Goal: Task Accomplishment & Management: Manage account settings

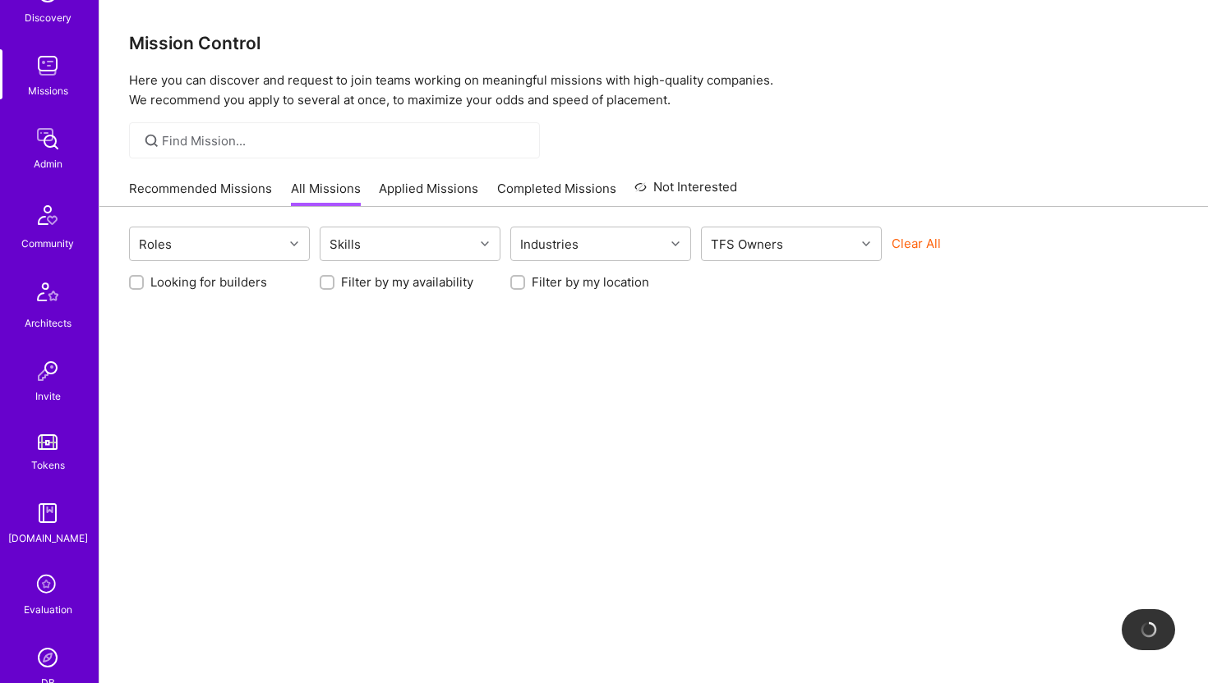
scroll to position [365, 0]
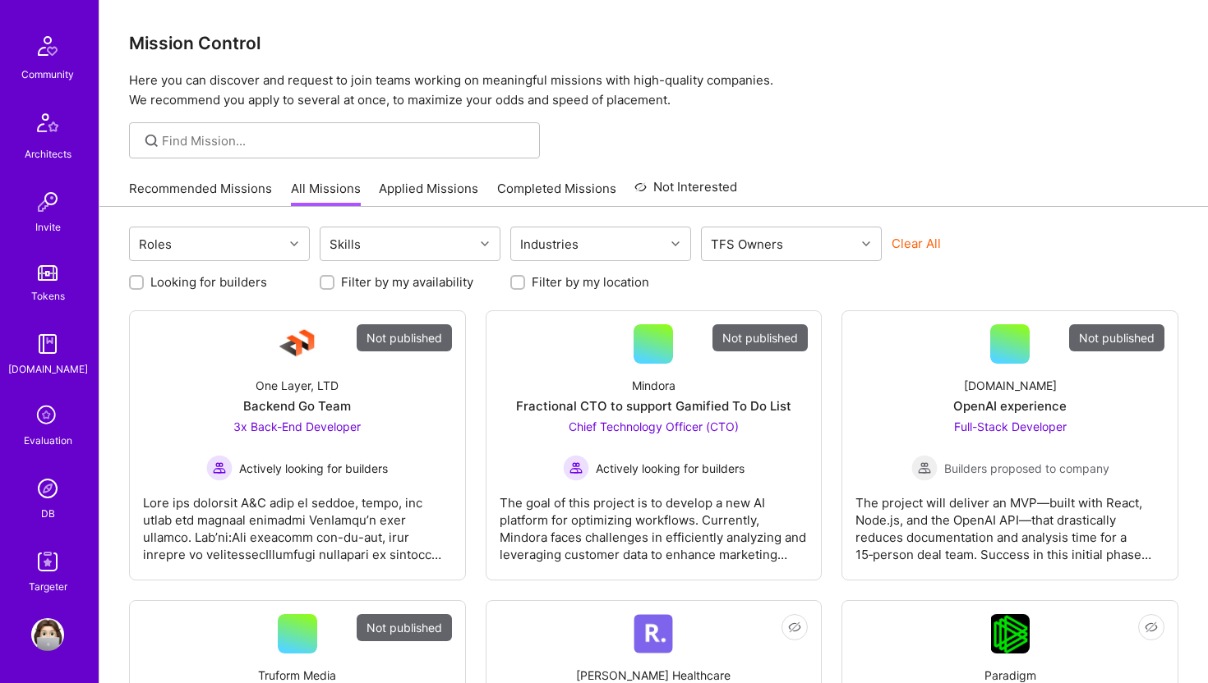
click at [48, 488] on img at bounding box center [47, 488] width 33 height 33
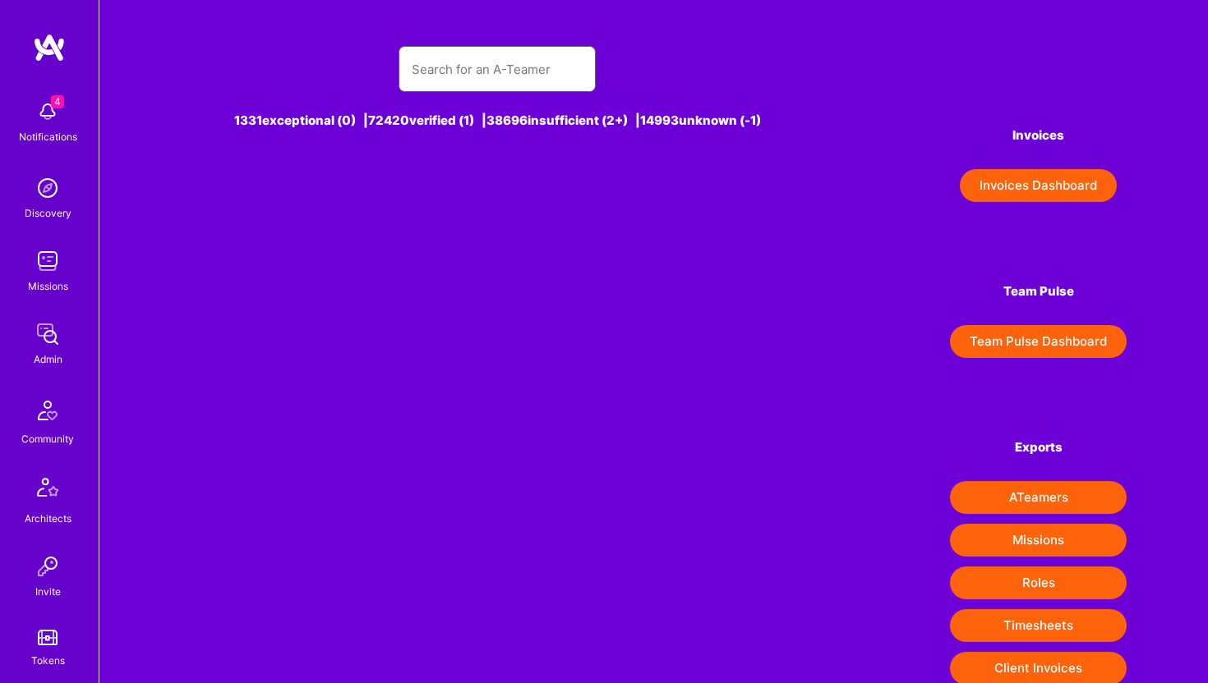
click at [457, 71] on input "text" at bounding box center [497, 69] width 171 height 42
paste input "[PERSON_NAME][EMAIL_ADDRESS][DOMAIN_NAME]"
type input "[PERSON_NAME][EMAIL_ADDRESS][DOMAIN_NAME]"
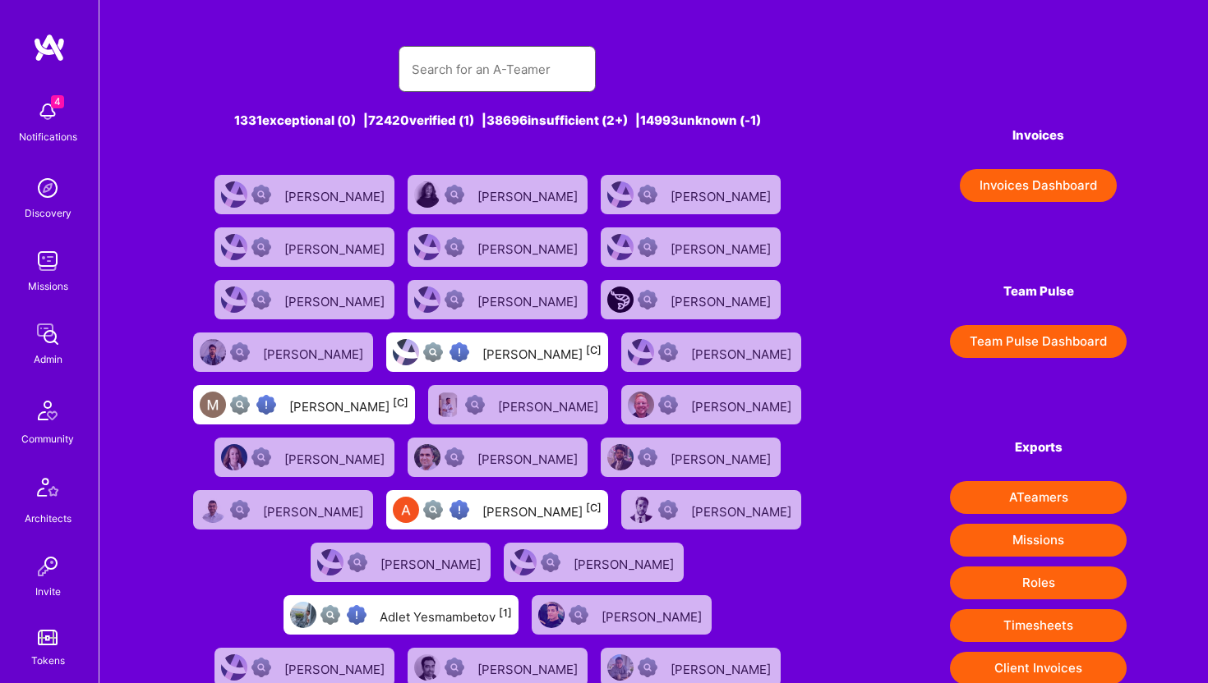
paste input "[PERSON_NAME][EMAIL_ADDRESS][DOMAIN_NAME]"
type input "horak@rucolabs.com"
paste input "horak@rucolabs.com"
type input "horak@rucolabs.com"
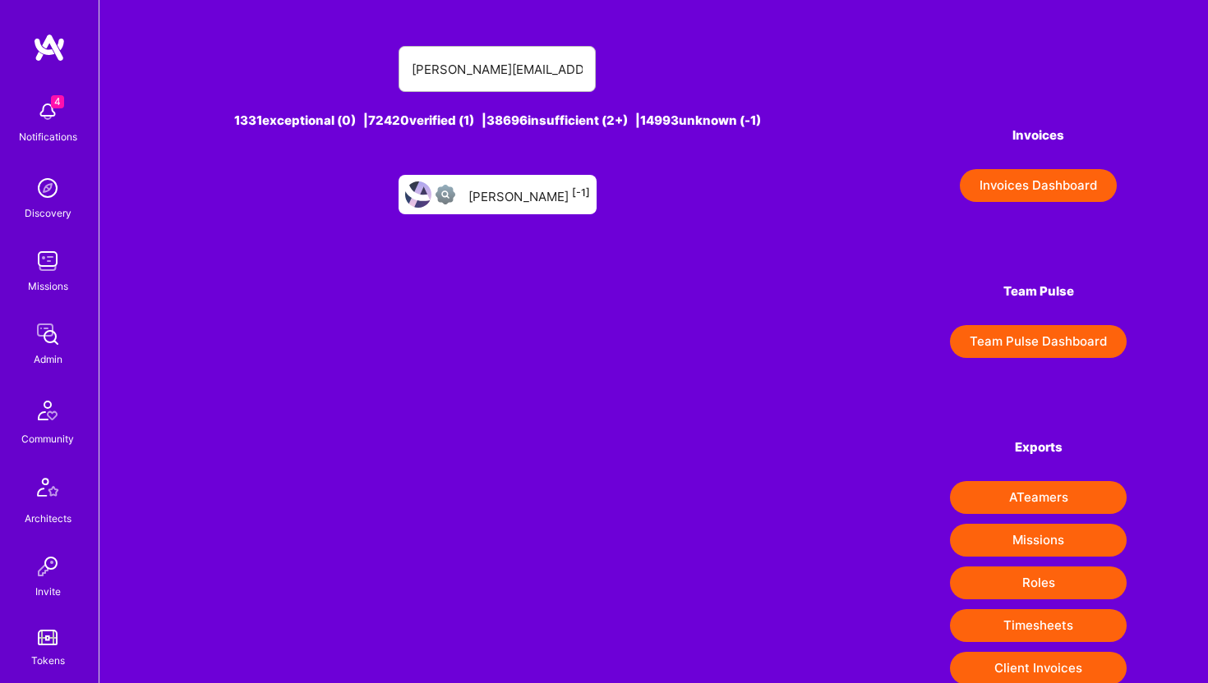
click at [515, 191] on div "Andrej Horak [-1]" at bounding box center [529, 194] width 122 height 21
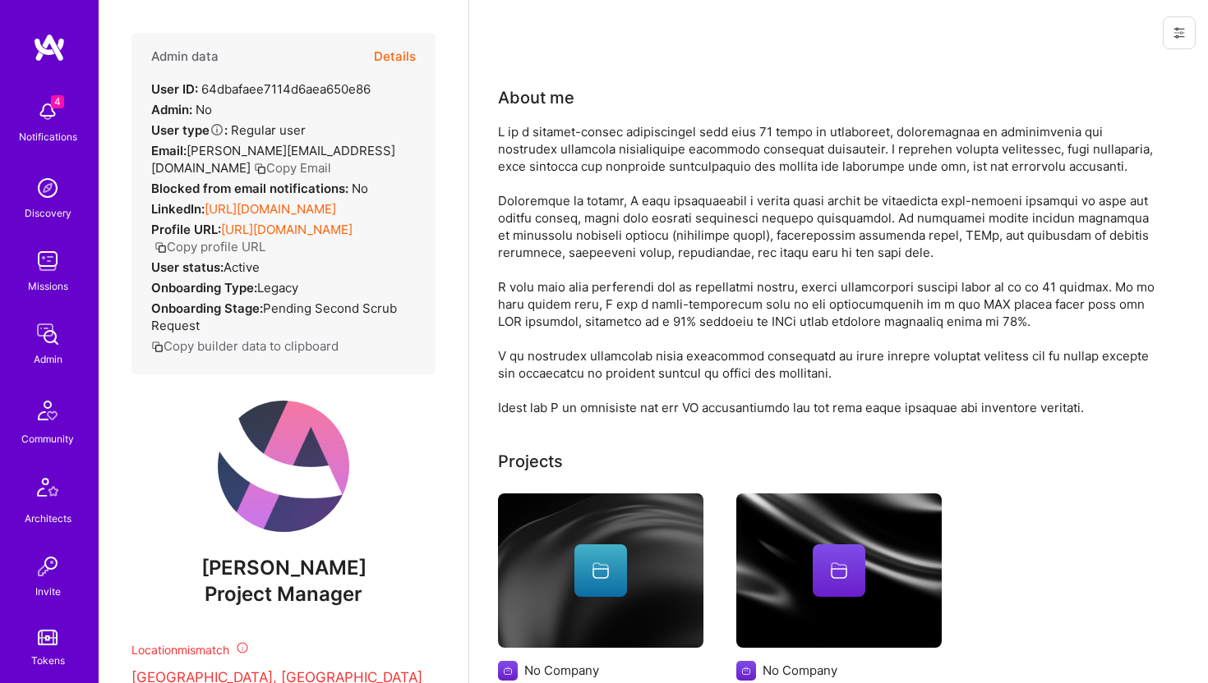
click at [1183, 29] on icon at bounding box center [1179, 33] width 10 height 10
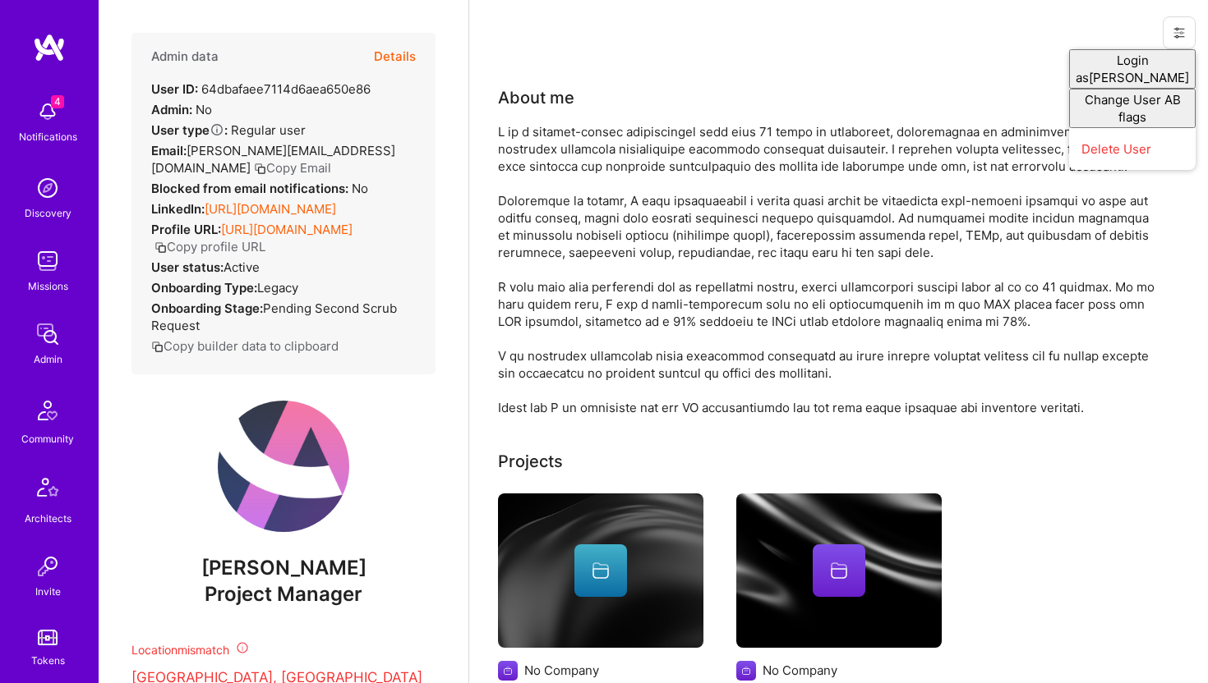
click at [393, 53] on button "Details" at bounding box center [395, 57] width 42 height 48
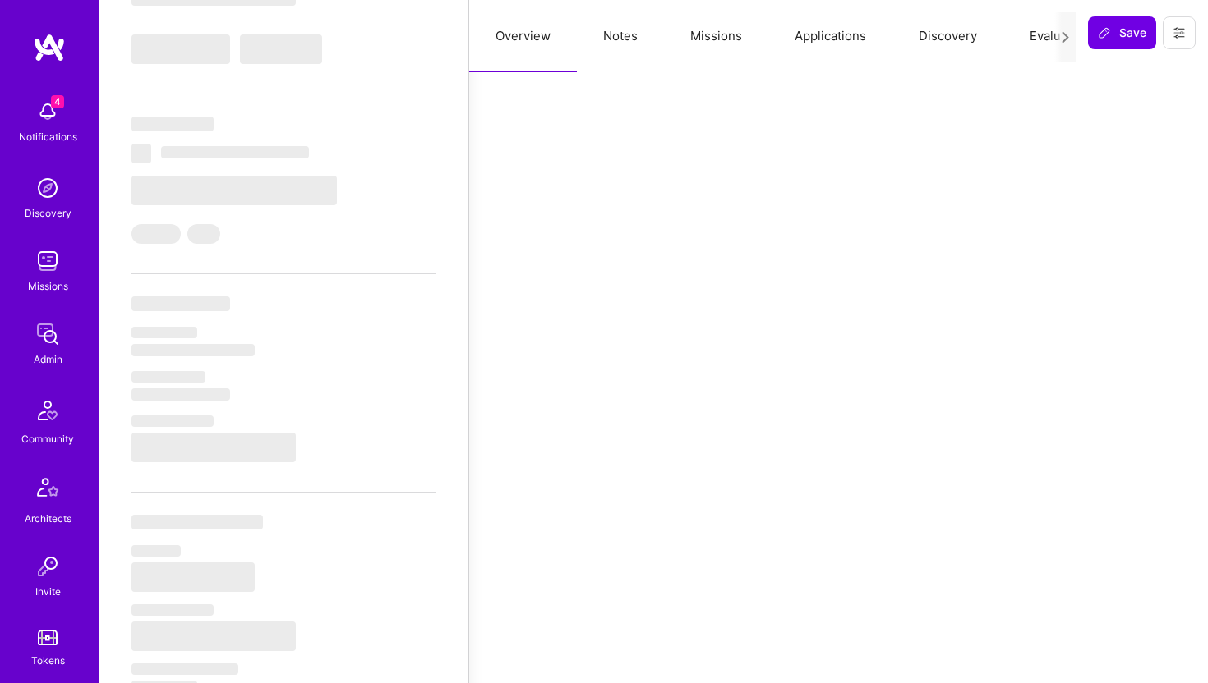
select select "Unknown"
select select "US"
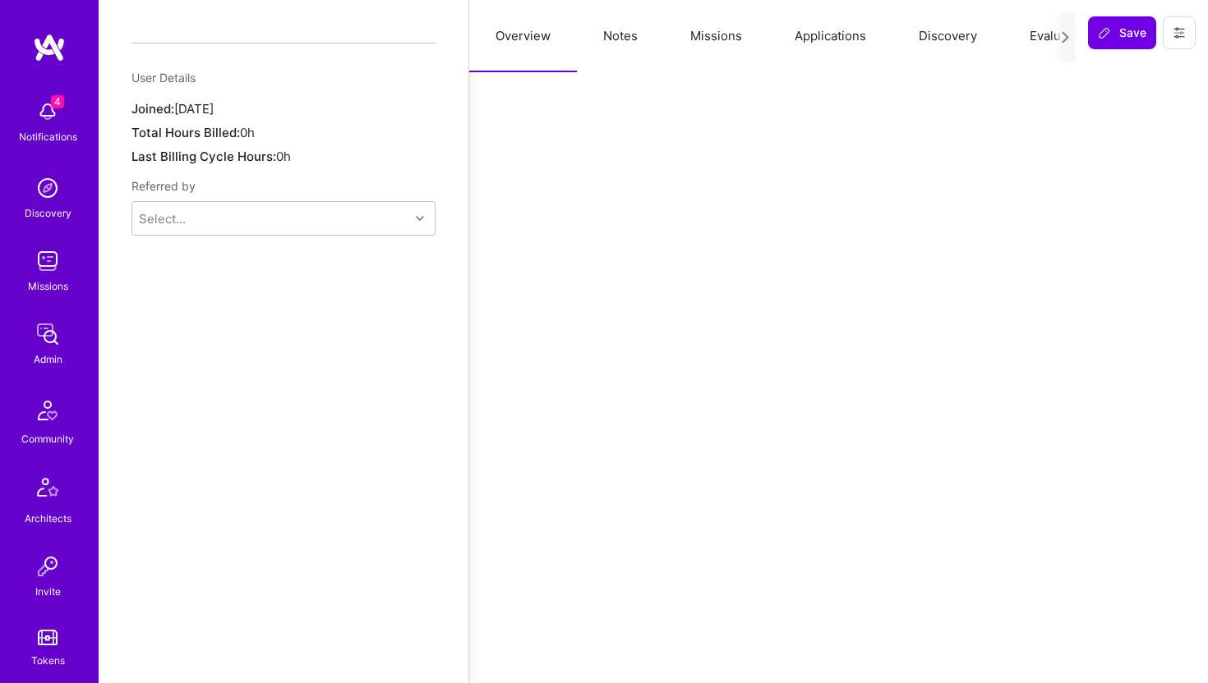
scroll to position [1228, 0]
click at [1182, 39] on icon at bounding box center [1178, 32] width 13 height 13
click at [1110, 154] on button "Delete User" at bounding box center [1108, 154] width 173 height 42
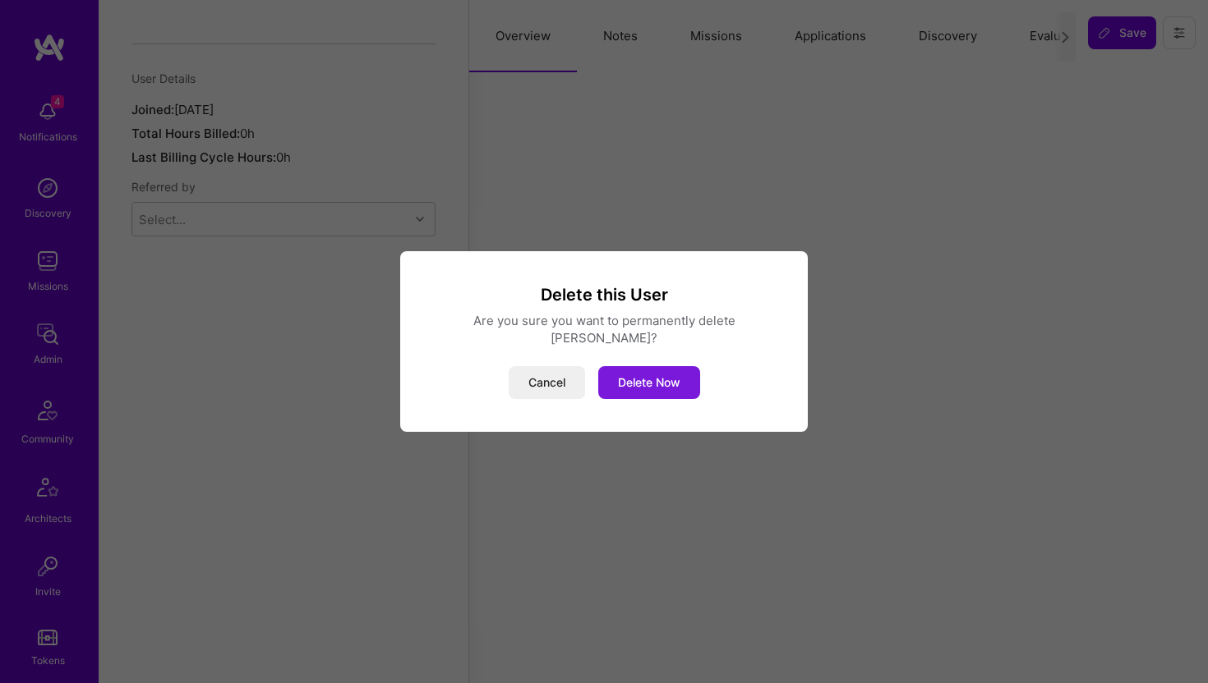
click at [655, 375] on button "Delete Now" at bounding box center [649, 382] width 102 height 33
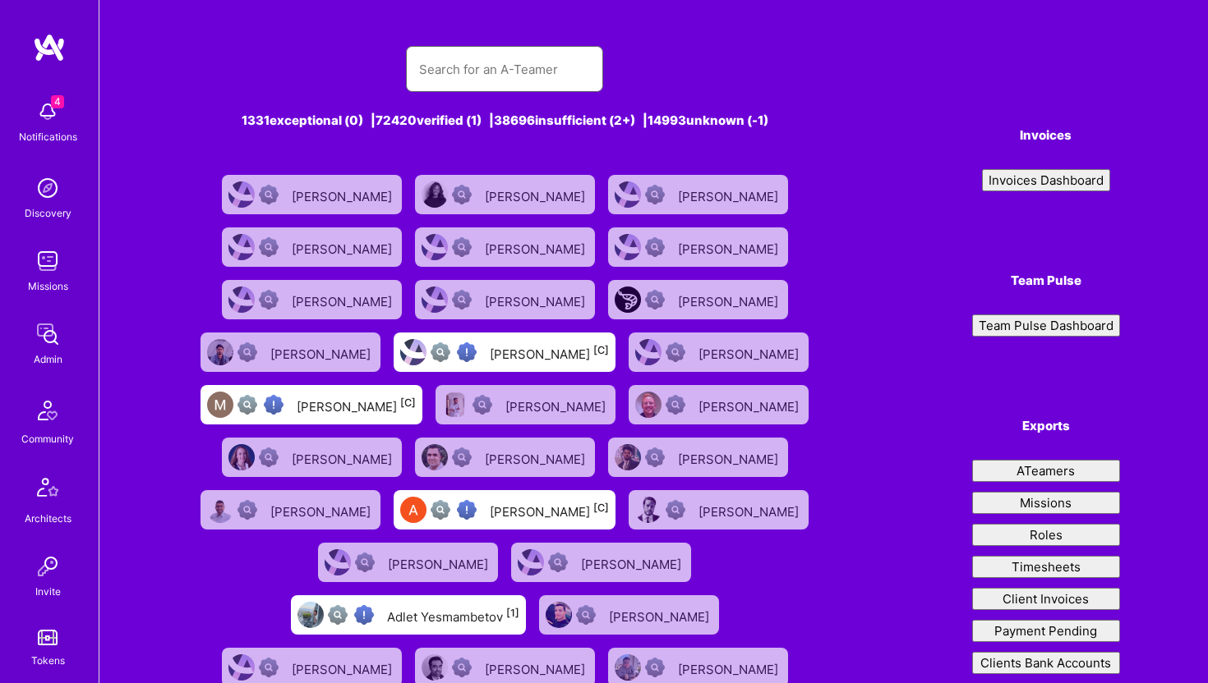
click at [472, 64] on input "text" at bounding box center [504, 69] width 171 height 42
paste input "rsanepara@gmail.com"
type input "rsanepara@gmail.com"
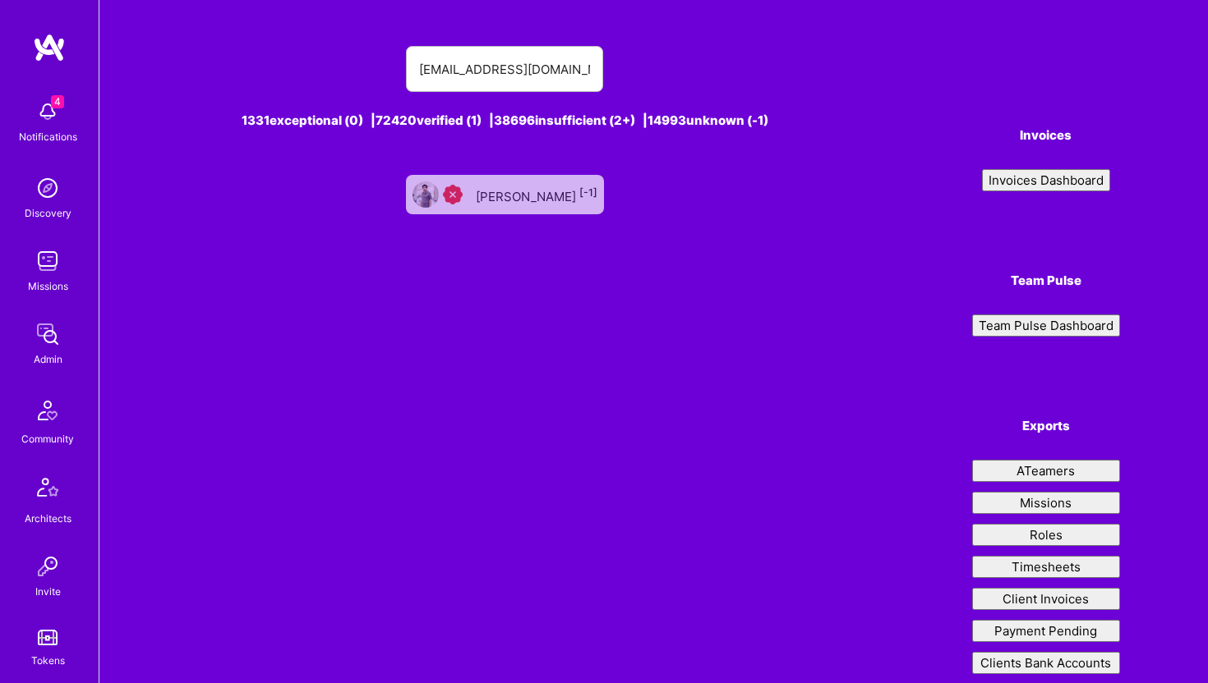
click at [543, 198] on div "Ravikant Sanepara [-1]" at bounding box center [537, 194] width 122 height 21
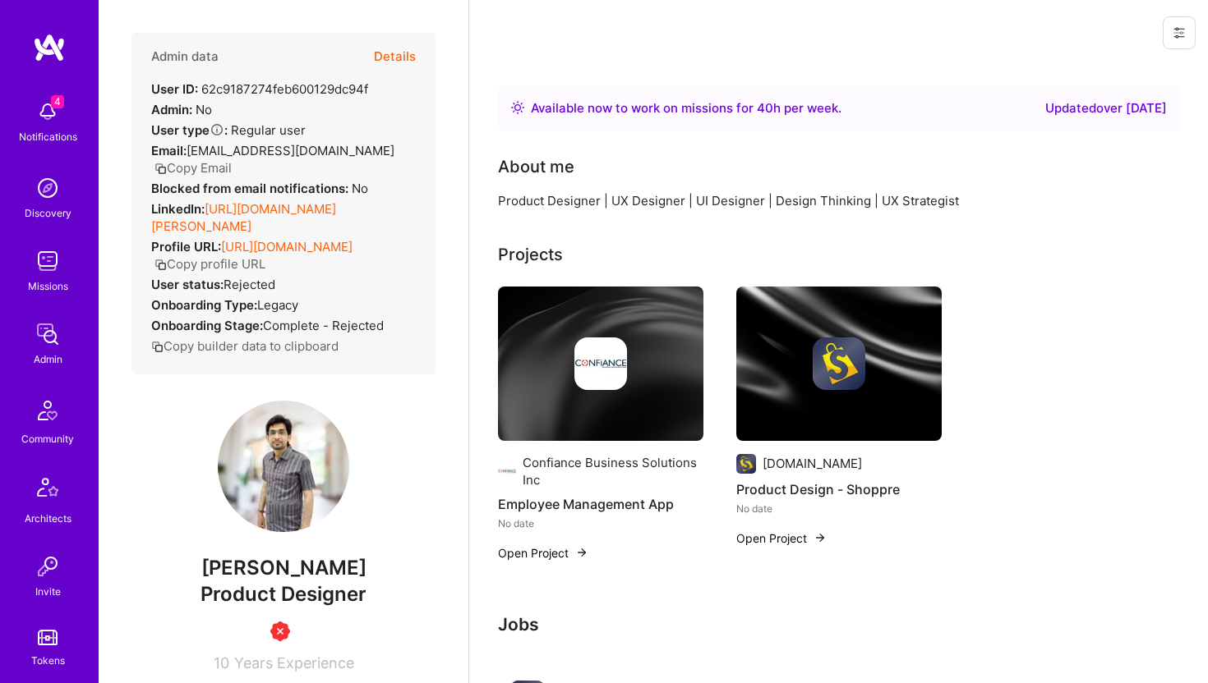
click at [401, 50] on button "Details" at bounding box center [395, 57] width 42 height 48
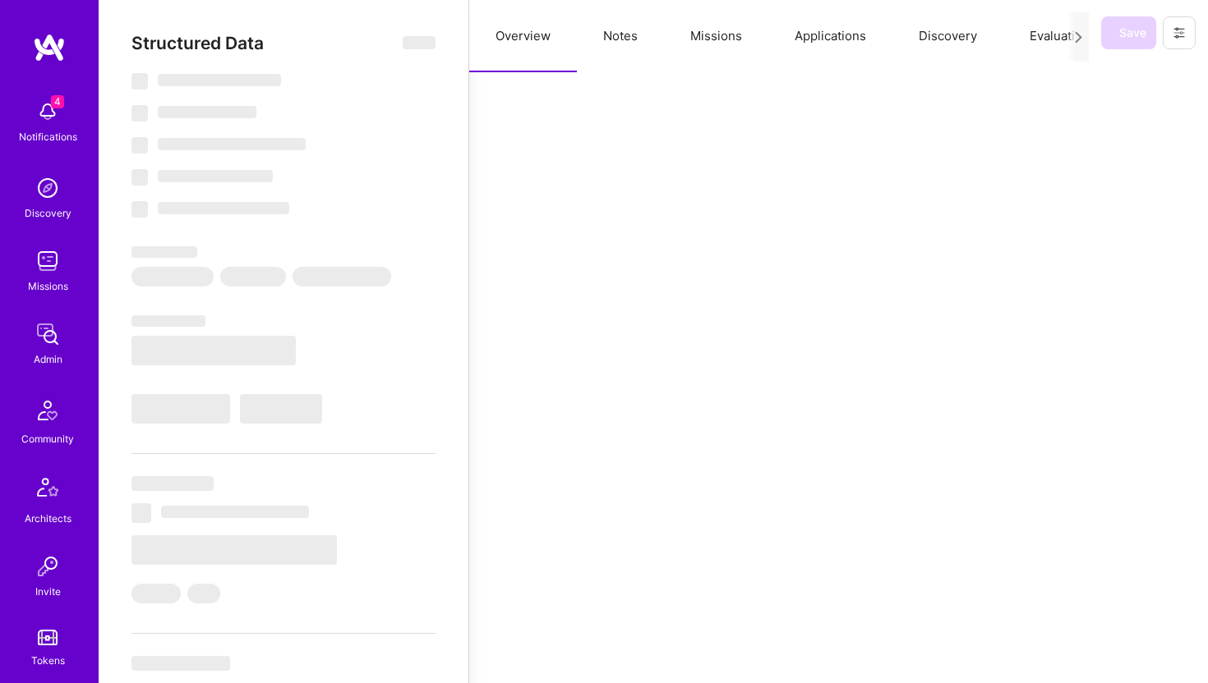
select select "Right Now"
select select "Unknown"
select select "IN"
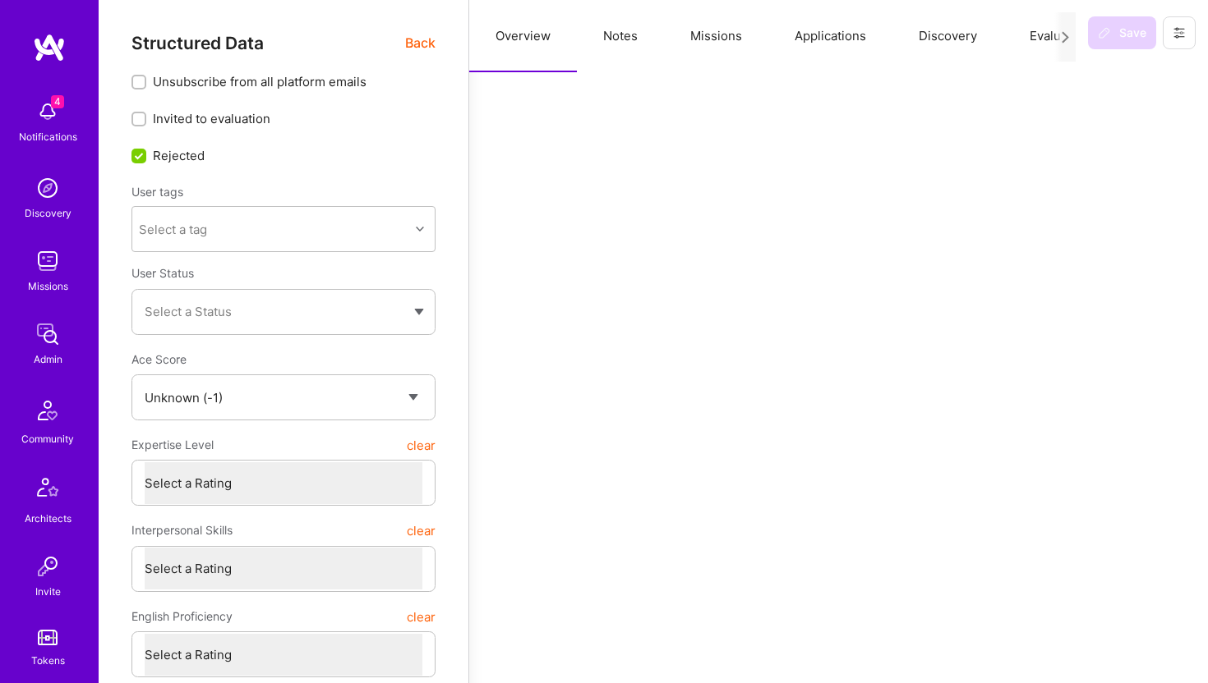
click at [626, 25] on button "Notes" at bounding box center [620, 36] width 87 height 72
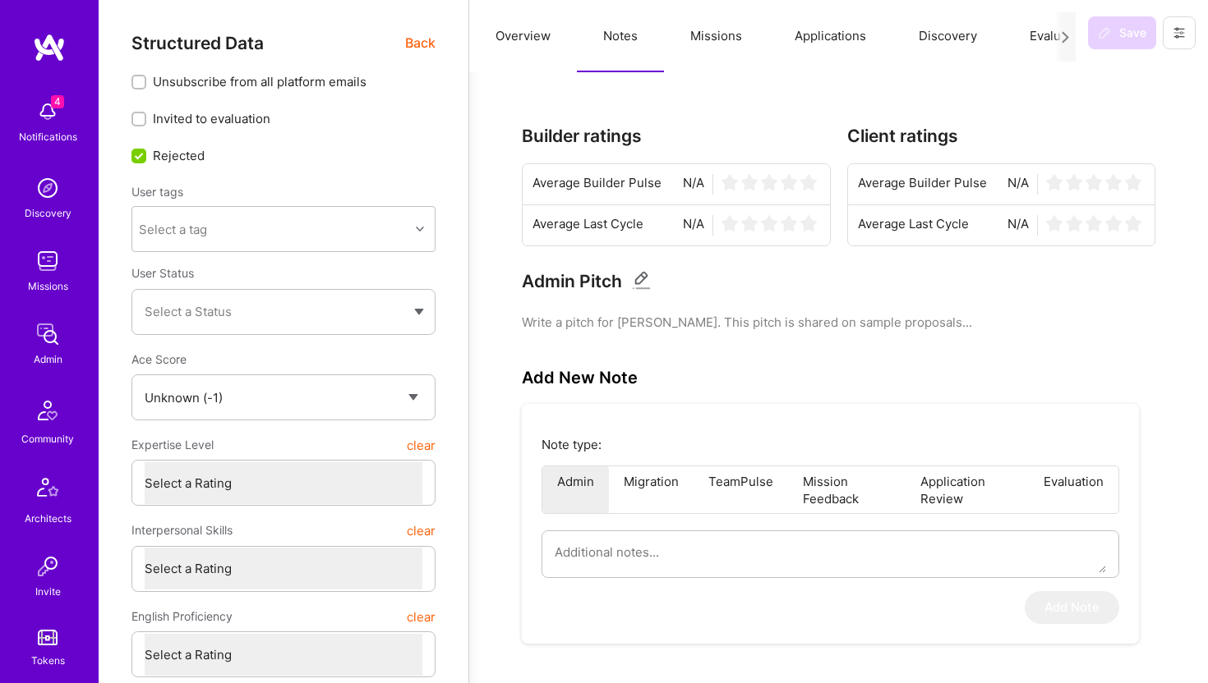
click at [425, 41] on span "Back" at bounding box center [420, 43] width 30 height 21
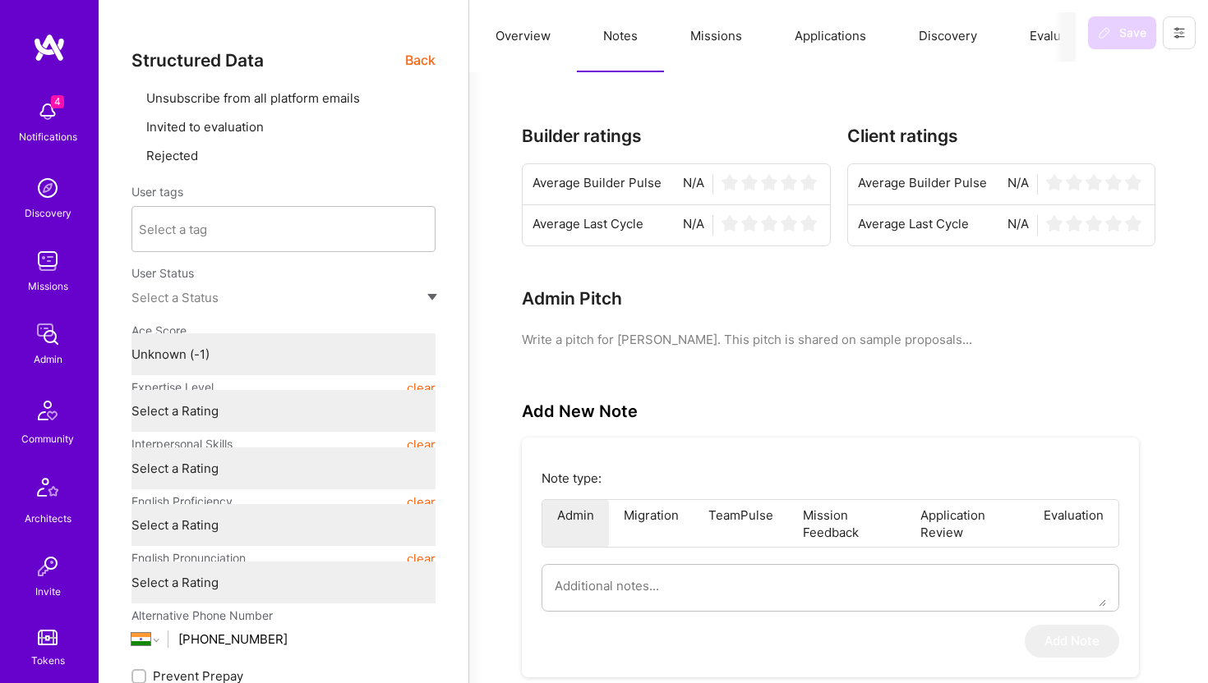
type textarea "x"
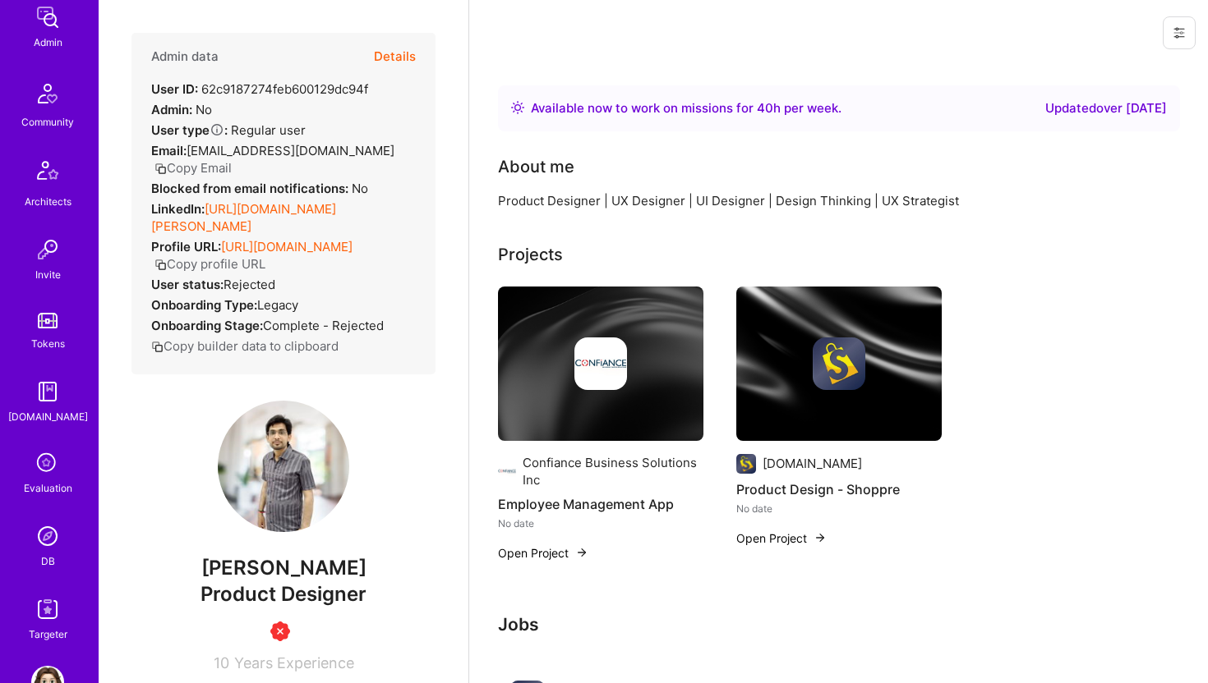
scroll to position [365, 0]
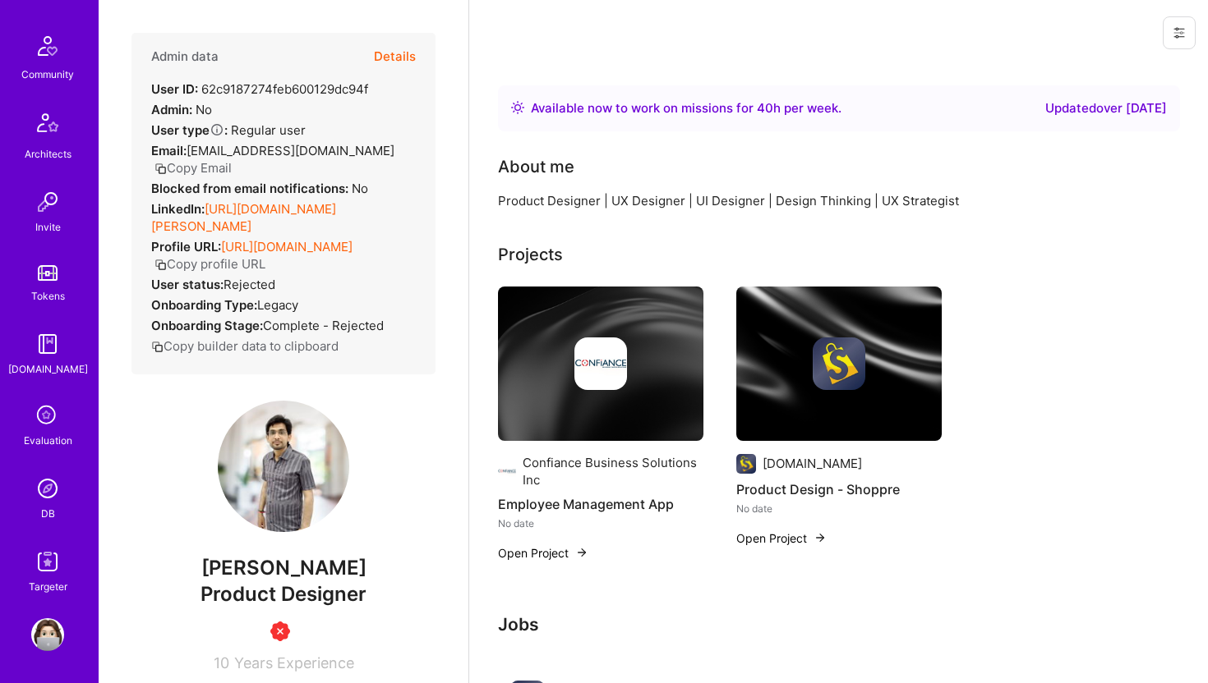
click at [62, 478] on img at bounding box center [47, 488] width 33 height 33
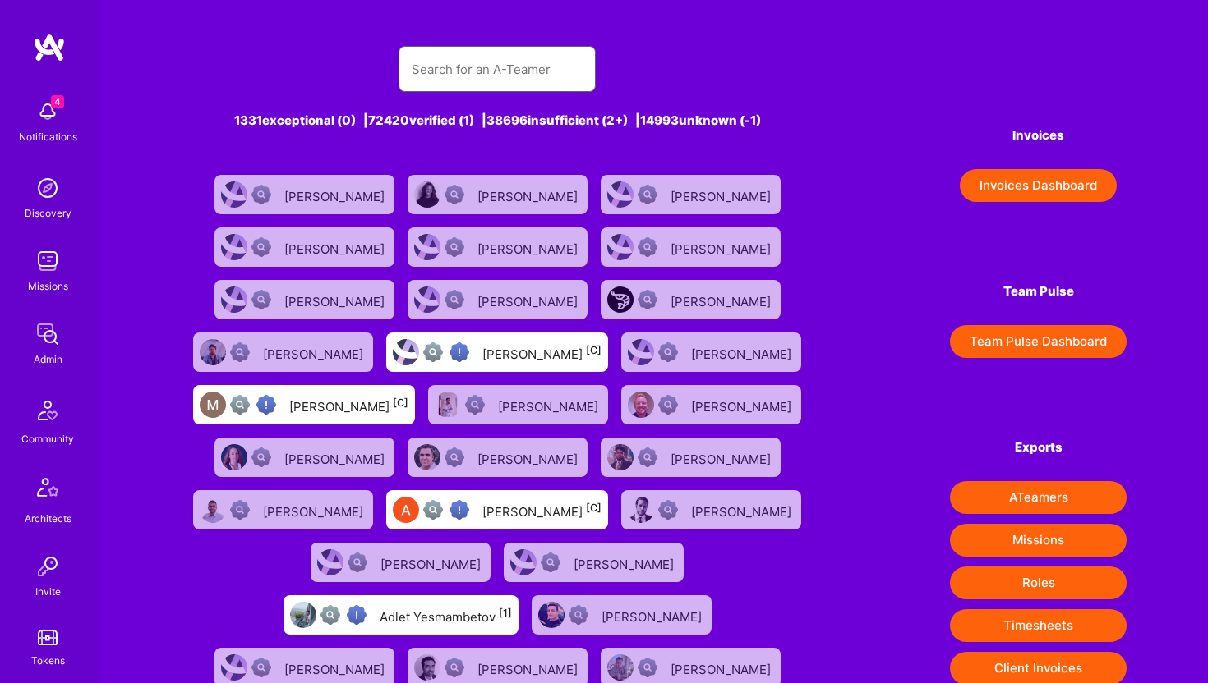
click at [481, 82] on input "text" at bounding box center [497, 69] width 171 height 42
paste input "natasha.permyakova@gmail.com"
type input "natasha.permyakova@gmail.com"
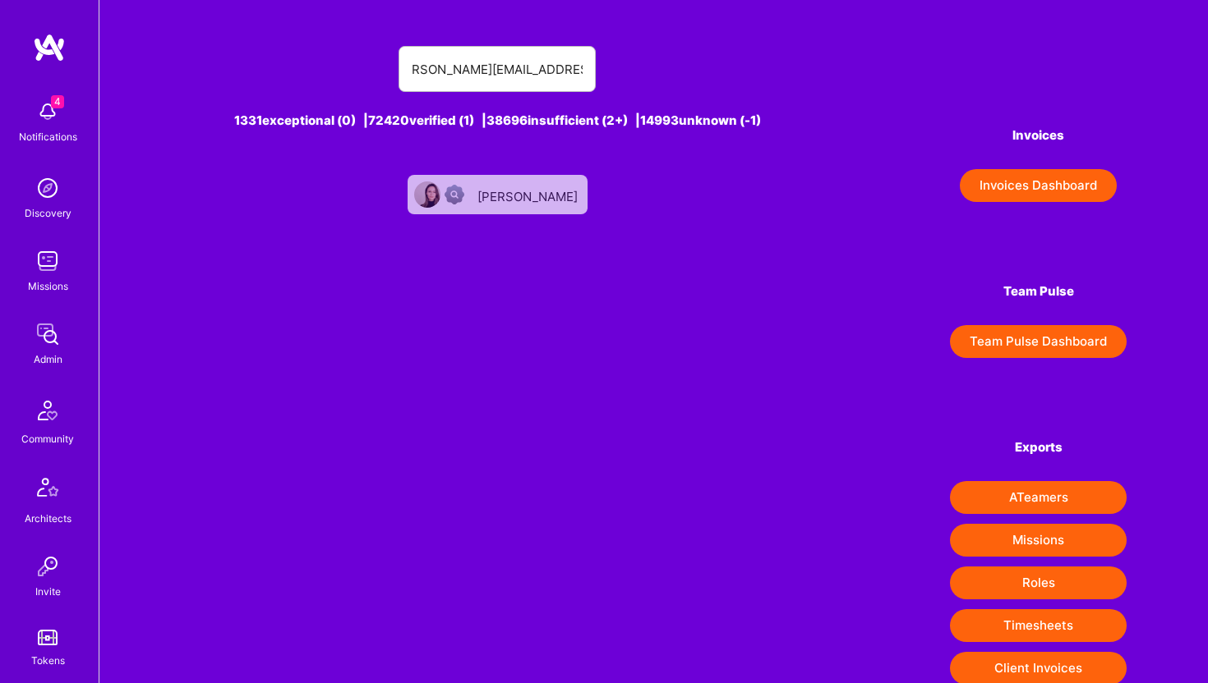
click at [521, 197] on div "Natalya Permyakova" at bounding box center [529, 194] width 104 height 21
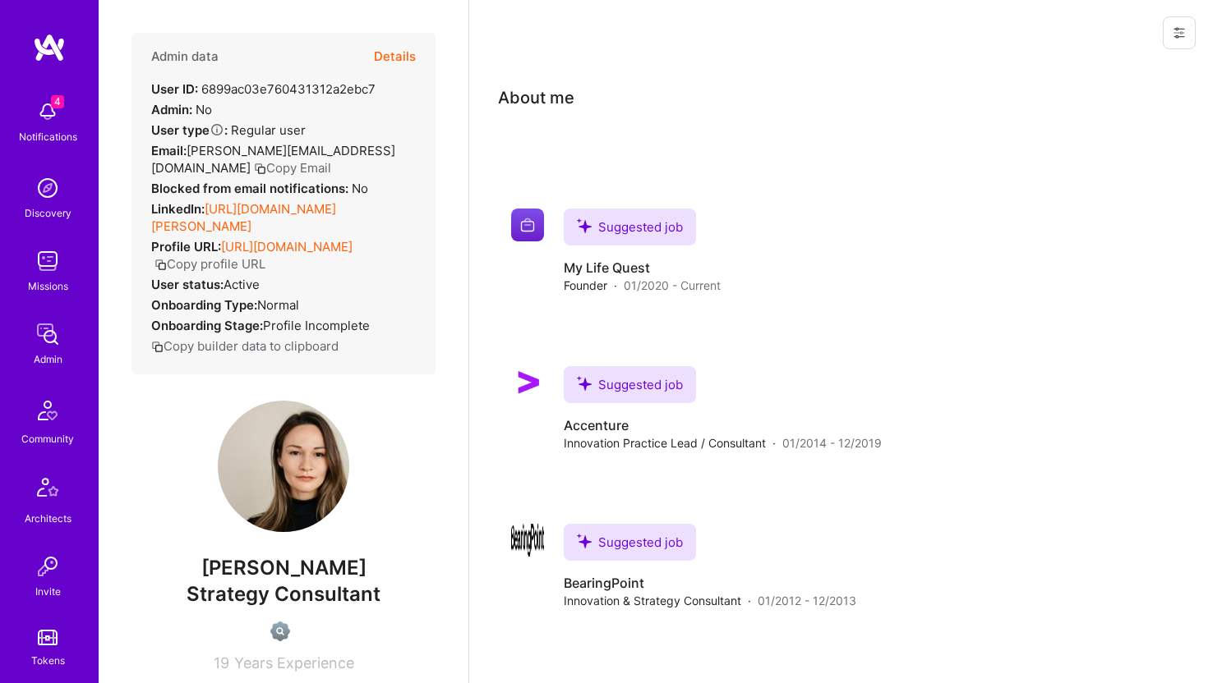
click at [401, 57] on button "Details" at bounding box center [395, 57] width 42 height 48
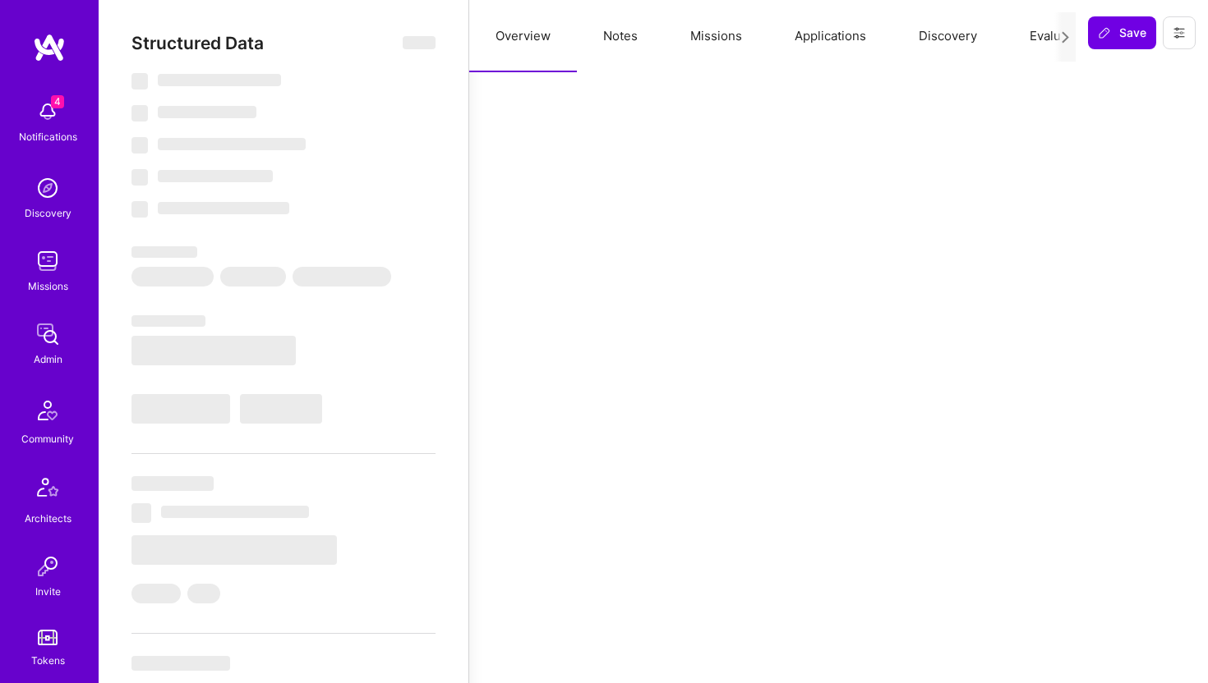
type textarea "x"
select select "US"
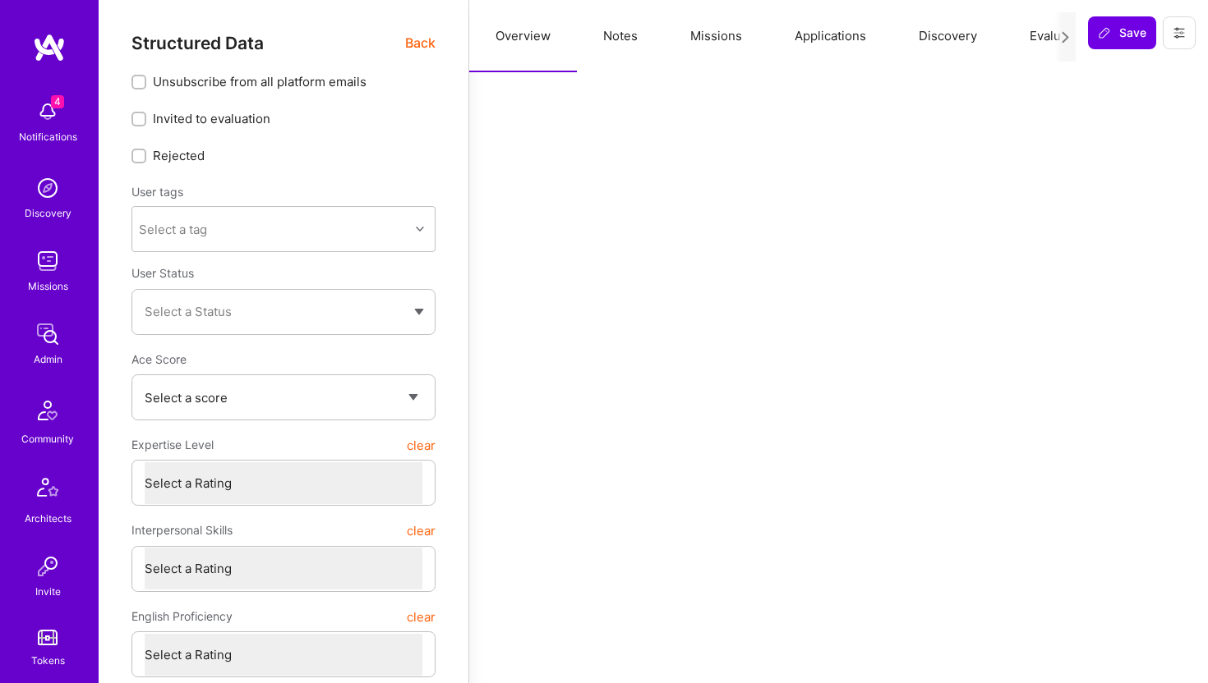
click at [1182, 30] on icon at bounding box center [1178, 32] width 13 height 13
click at [1123, 143] on button "Delete User" at bounding box center [1108, 154] width 173 height 42
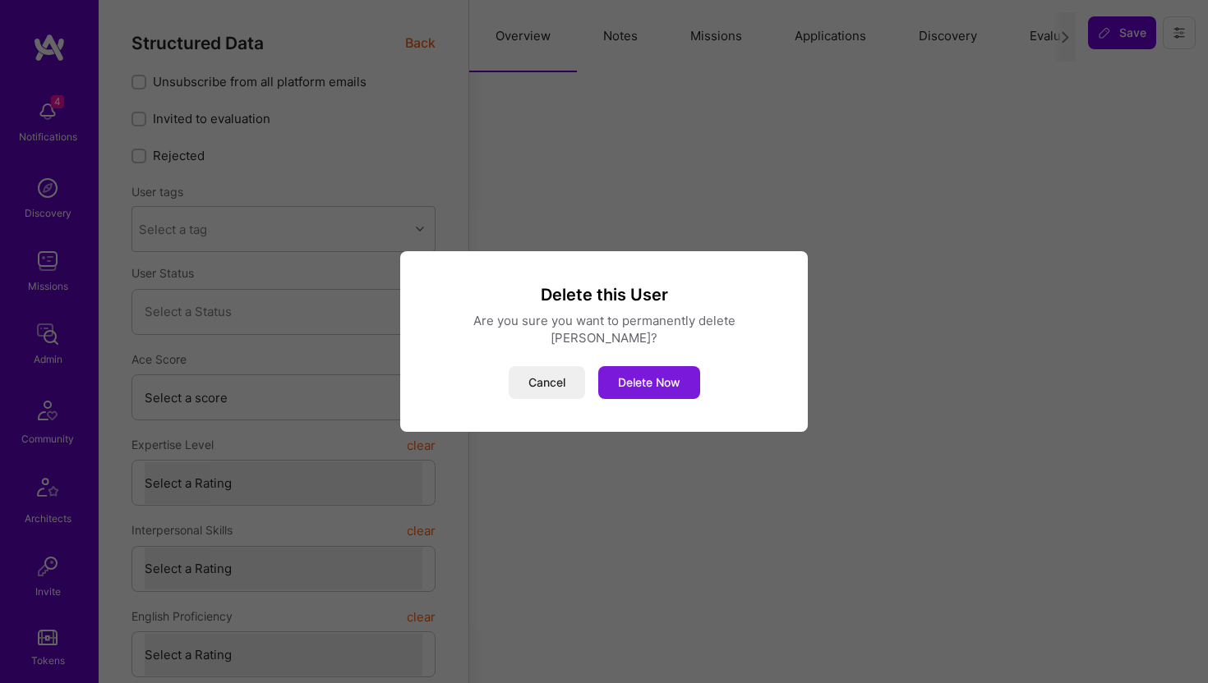
click at [686, 388] on button "Delete Now" at bounding box center [649, 382] width 102 height 33
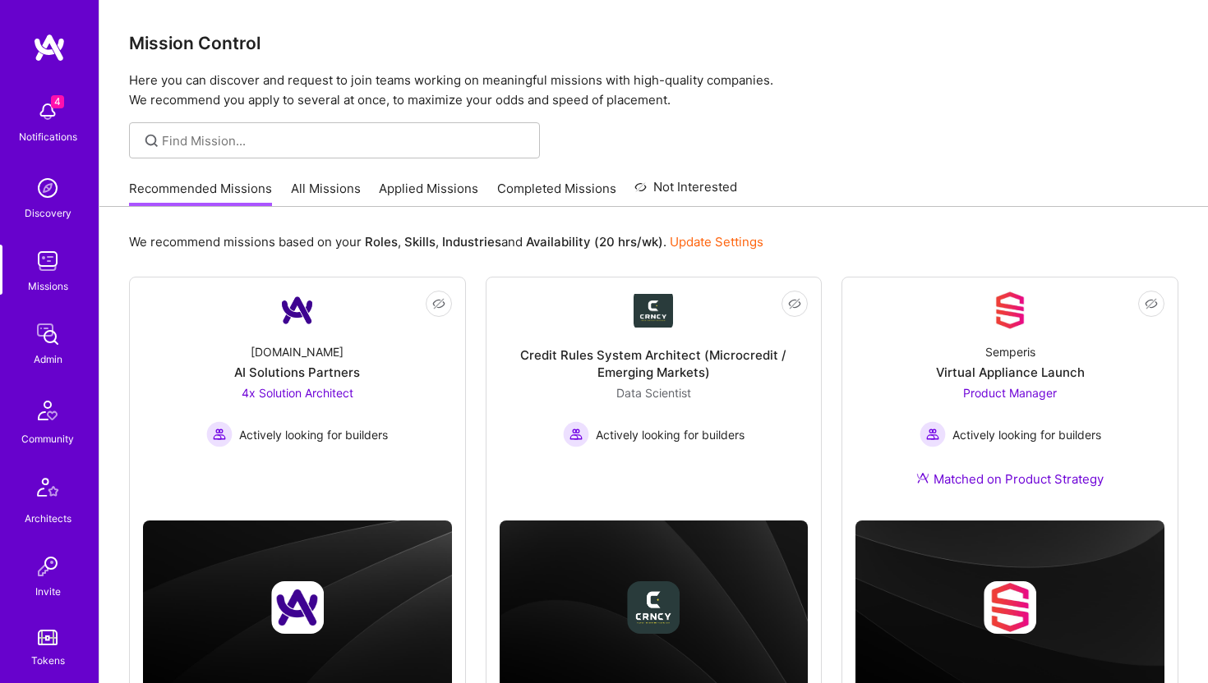
scroll to position [365, 0]
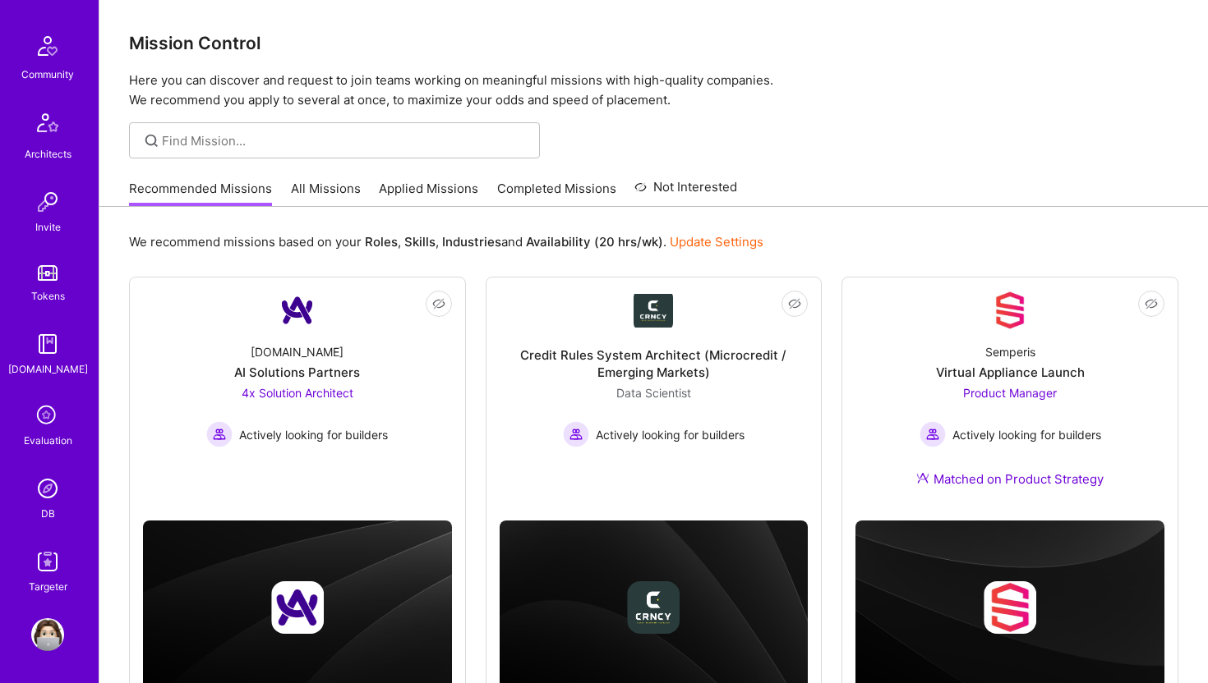
click at [48, 499] on img at bounding box center [47, 488] width 33 height 33
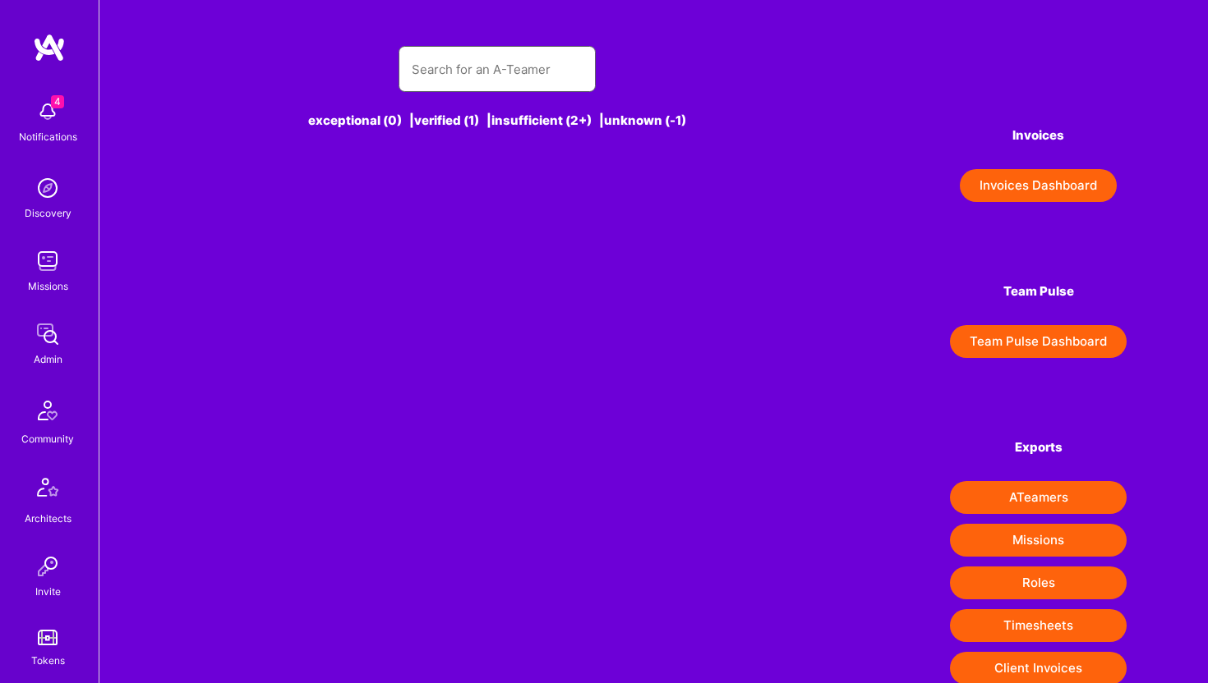
click at [417, 62] on input "text" at bounding box center [497, 69] width 171 height 42
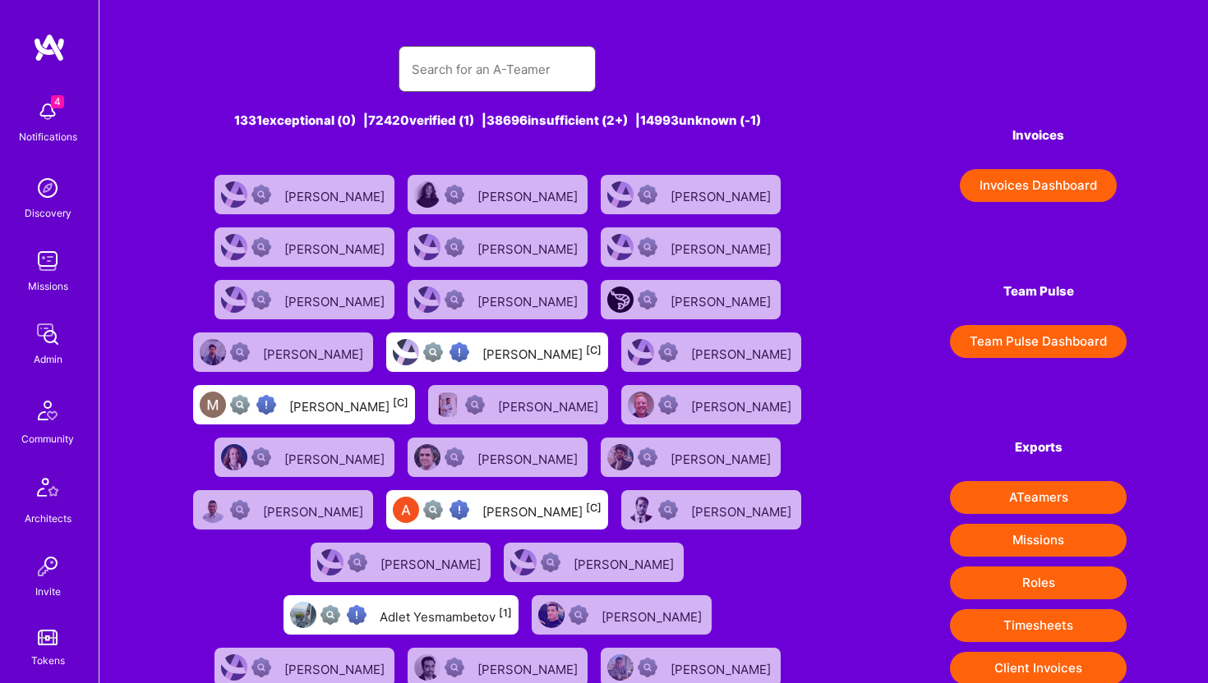
paste input "c.r.constandse@gmail.com"
type input "c.r.constandse@gmail.com"
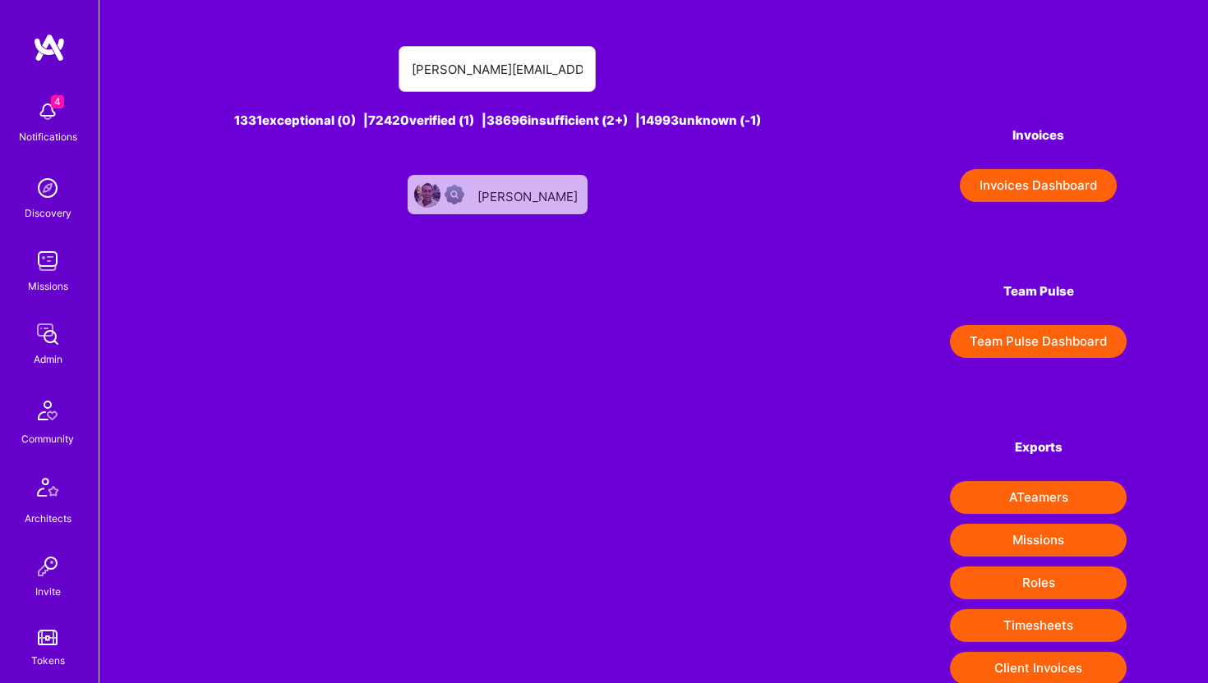
click at [526, 190] on div "Chris Constandse" at bounding box center [529, 194] width 104 height 21
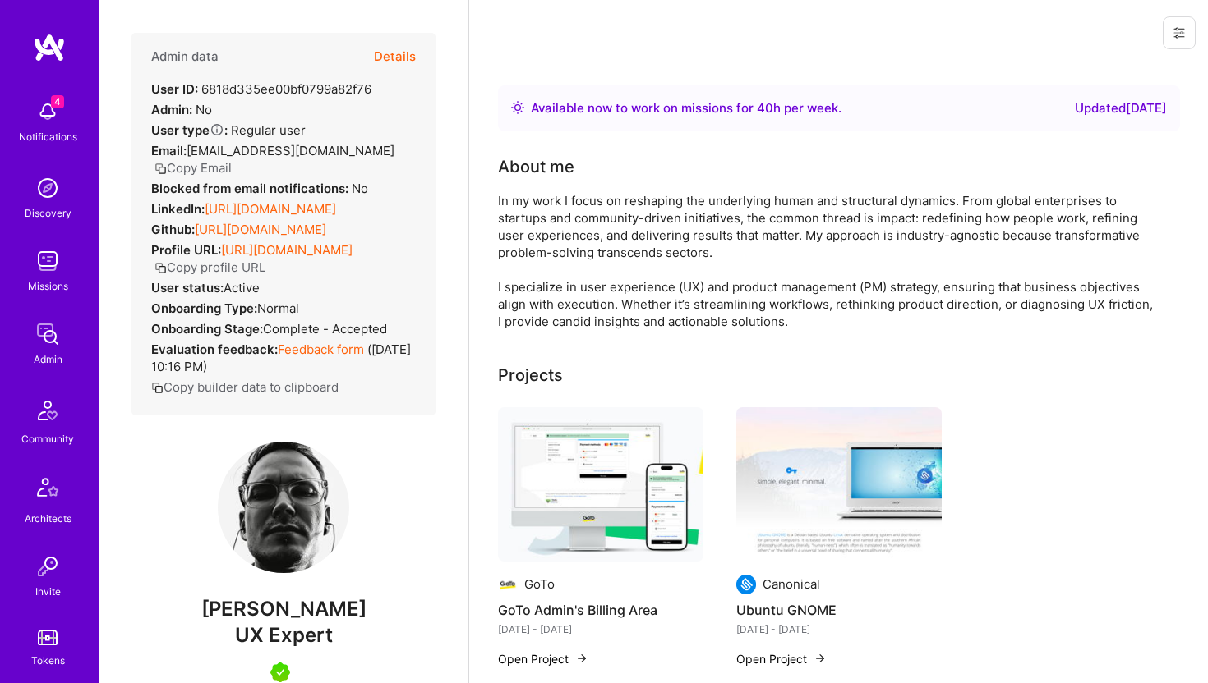
scroll to position [402, 0]
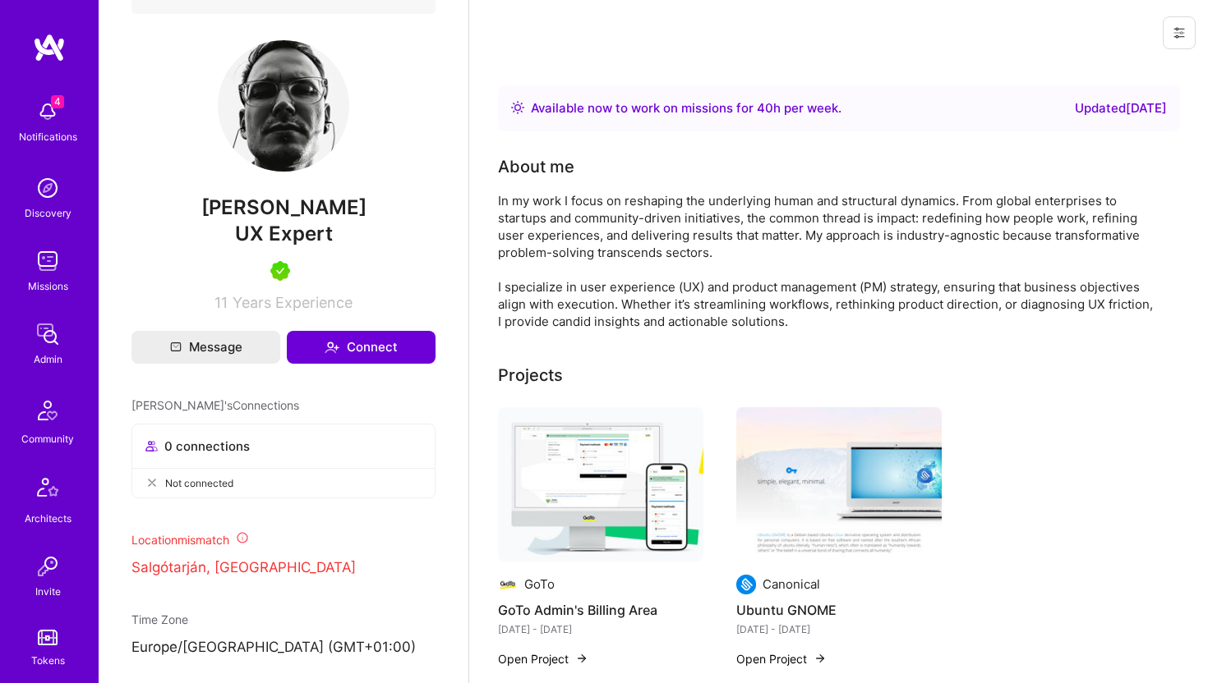
click at [1179, 39] on icon at bounding box center [1178, 32] width 13 height 13
click at [1118, 145] on button "Delete User" at bounding box center [1119, 154] width 152 height 42
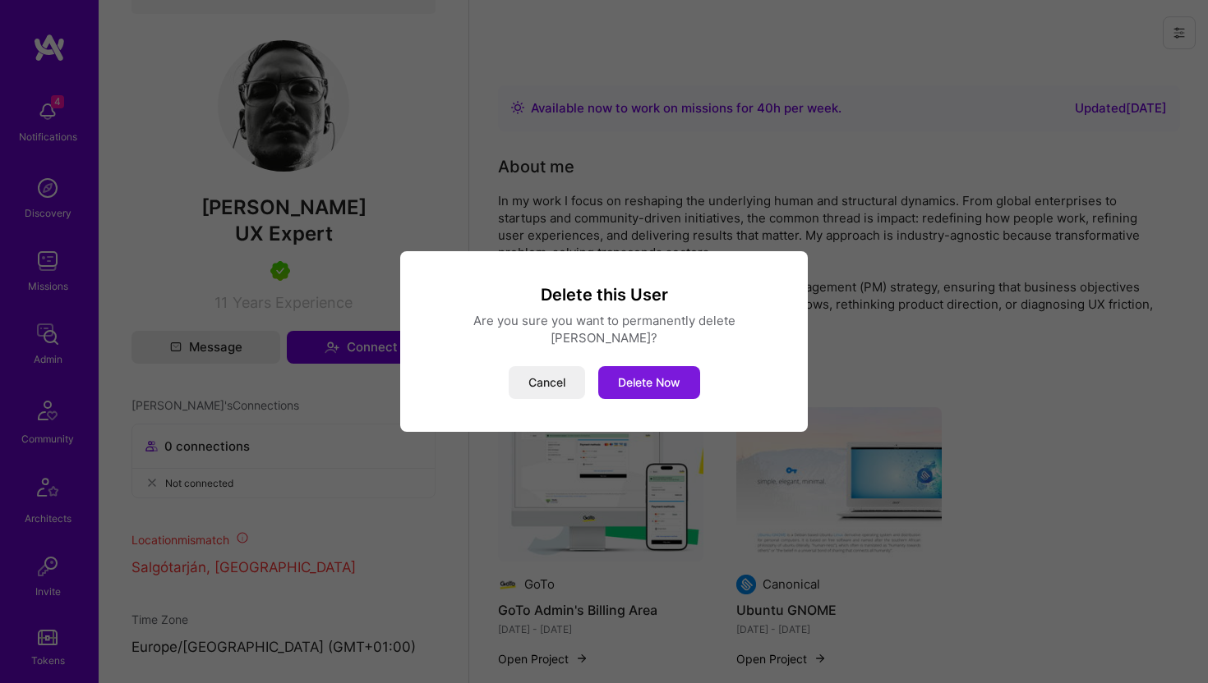
click at [651, 370] on button "Delete Now" at bounding box center [649, 382] width 102 height 33
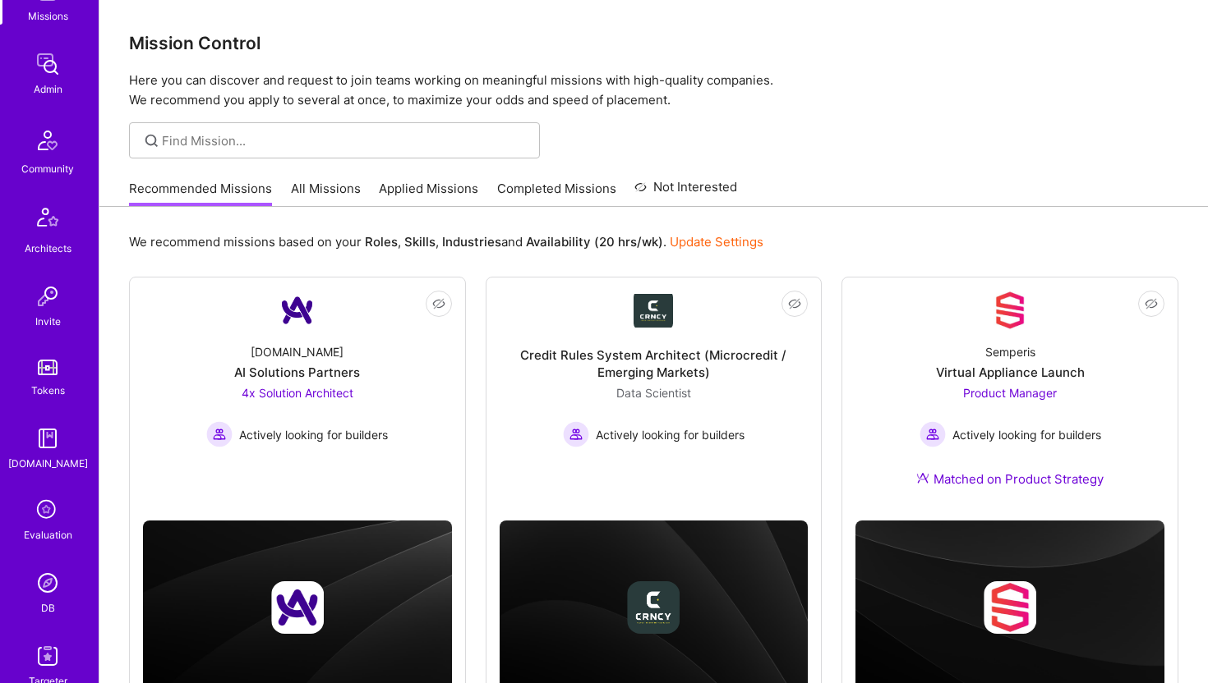
scroll to position [365, 0]
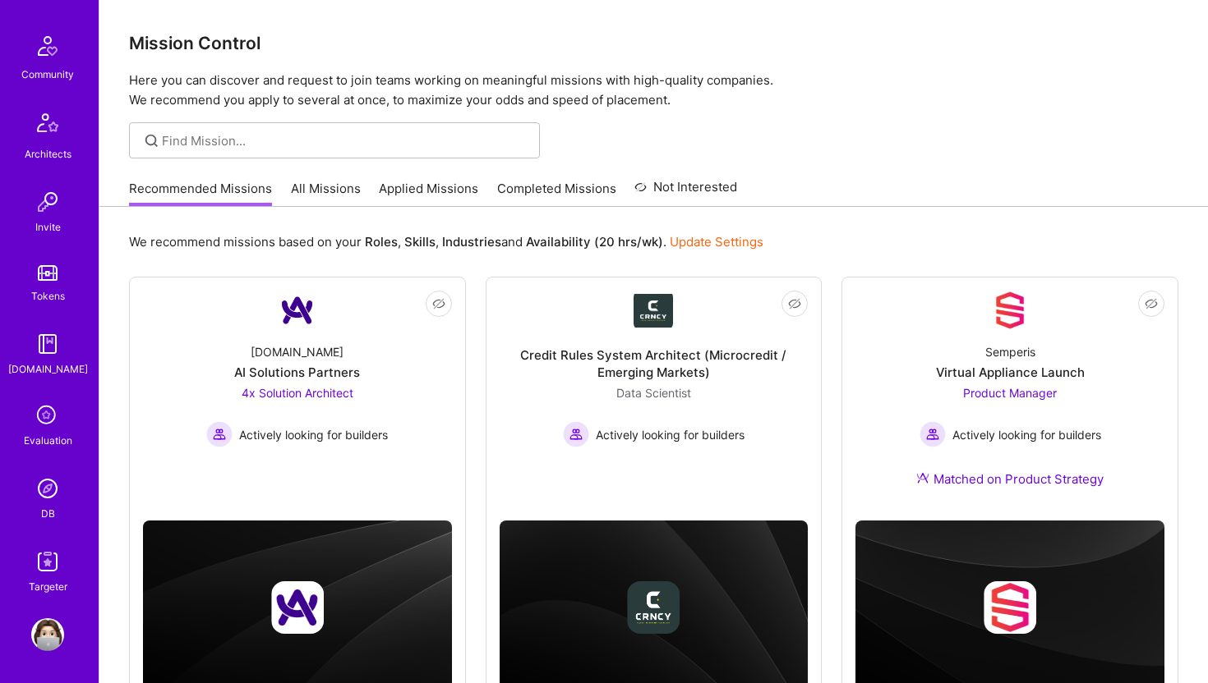
click at [48, 478] on img at bounding box center [47, 488] width 33 height 33
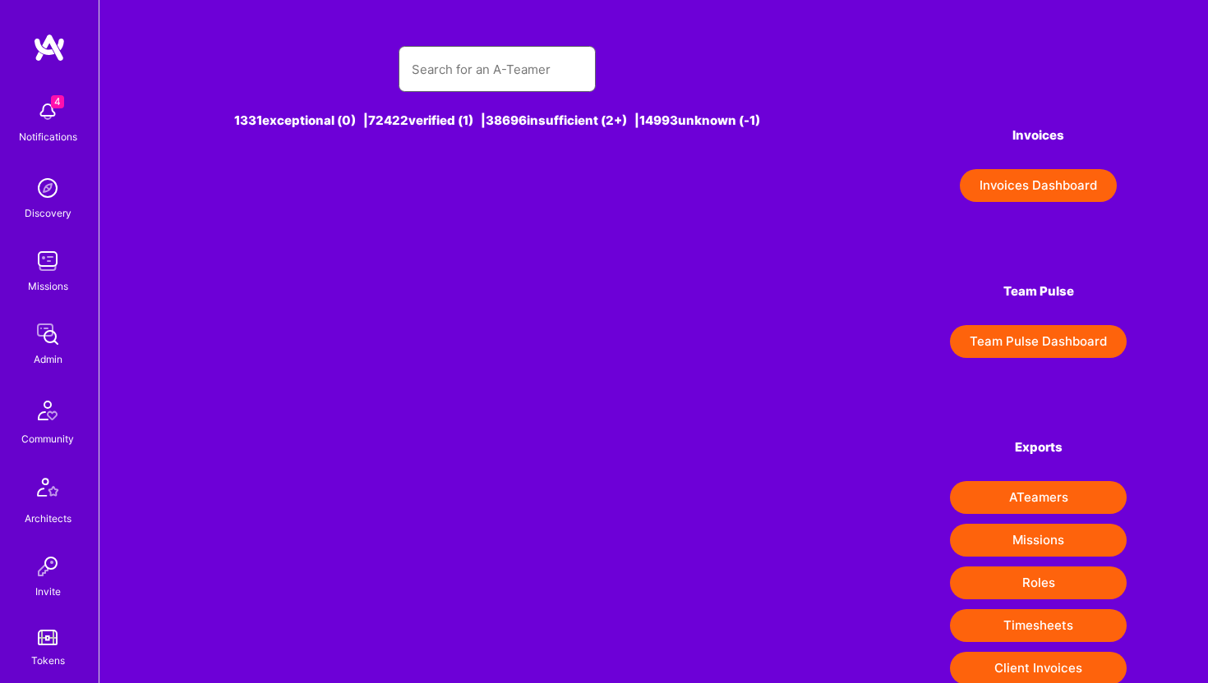
click at [428, 62] on input "text" at bounding box center [497, 69] width 171 height 42
paste input "valentin@verticaljelly.com"
type input "valentin@verticaljelly.com"
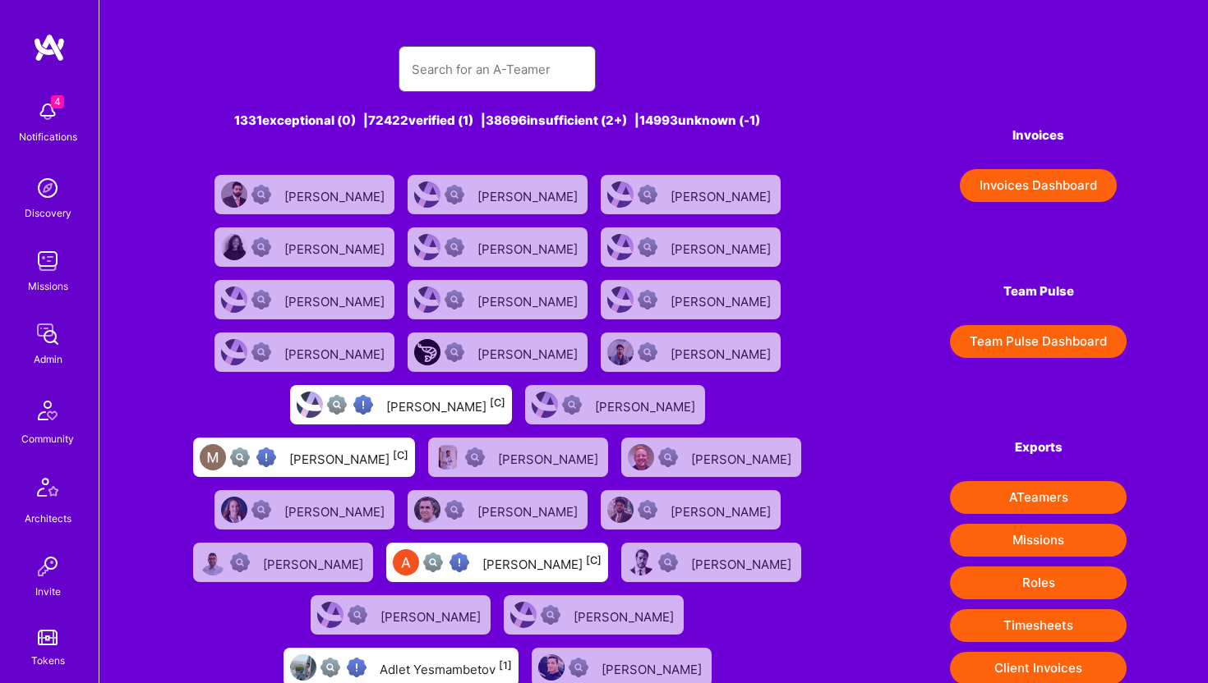
paste input "valentin@verticaljelly.com"
type input "valentin@verticaljelly.com"
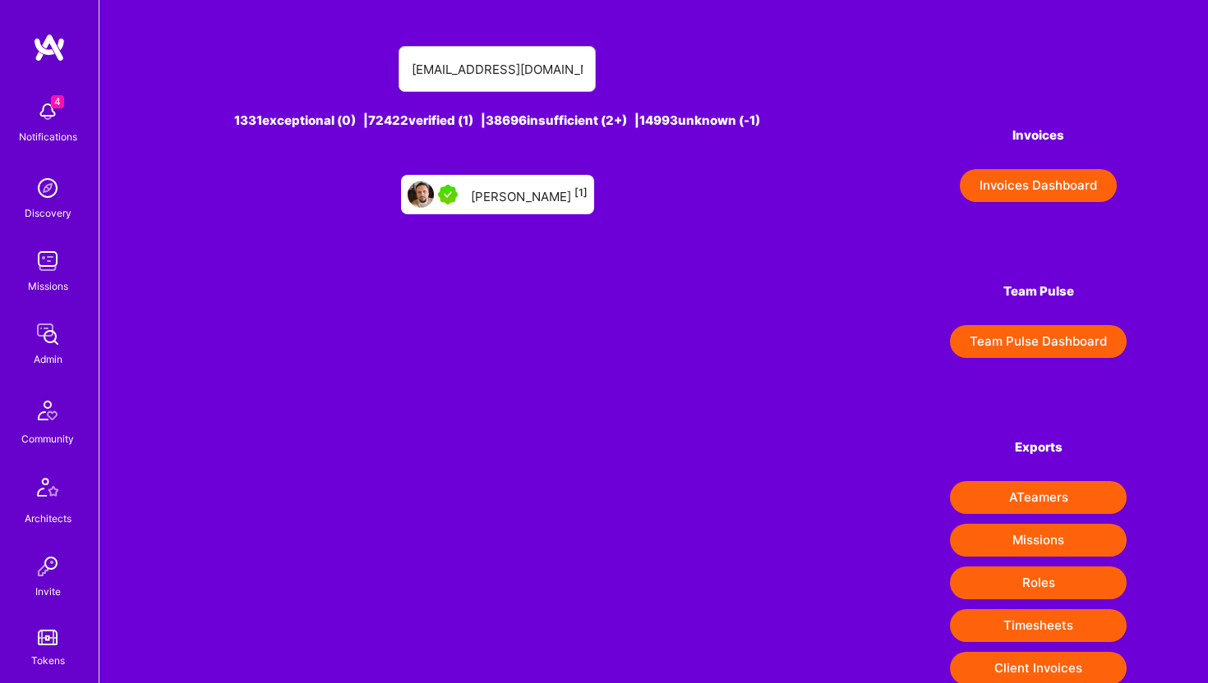
click at [503, 199] on div "Valentin Popescu [1]" at bounding box center [529, 194] width 117 height 21
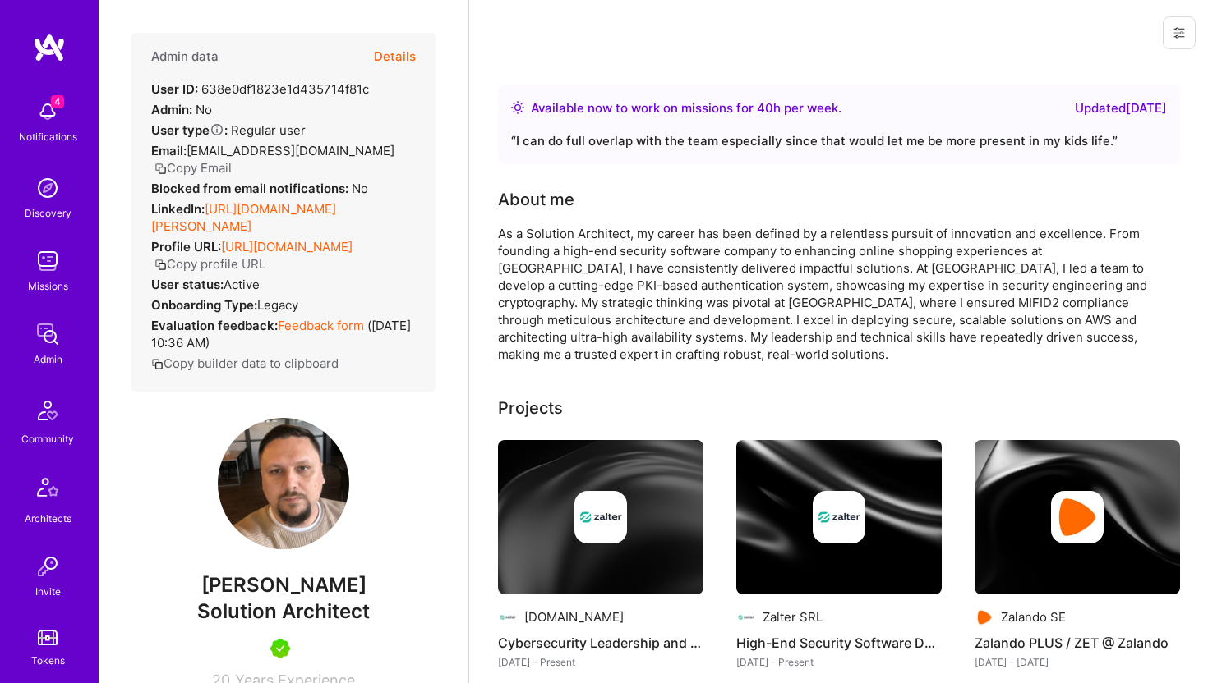
click at [407, 50] on button "Details" at bounding box center [395, 57] width 42 height 48
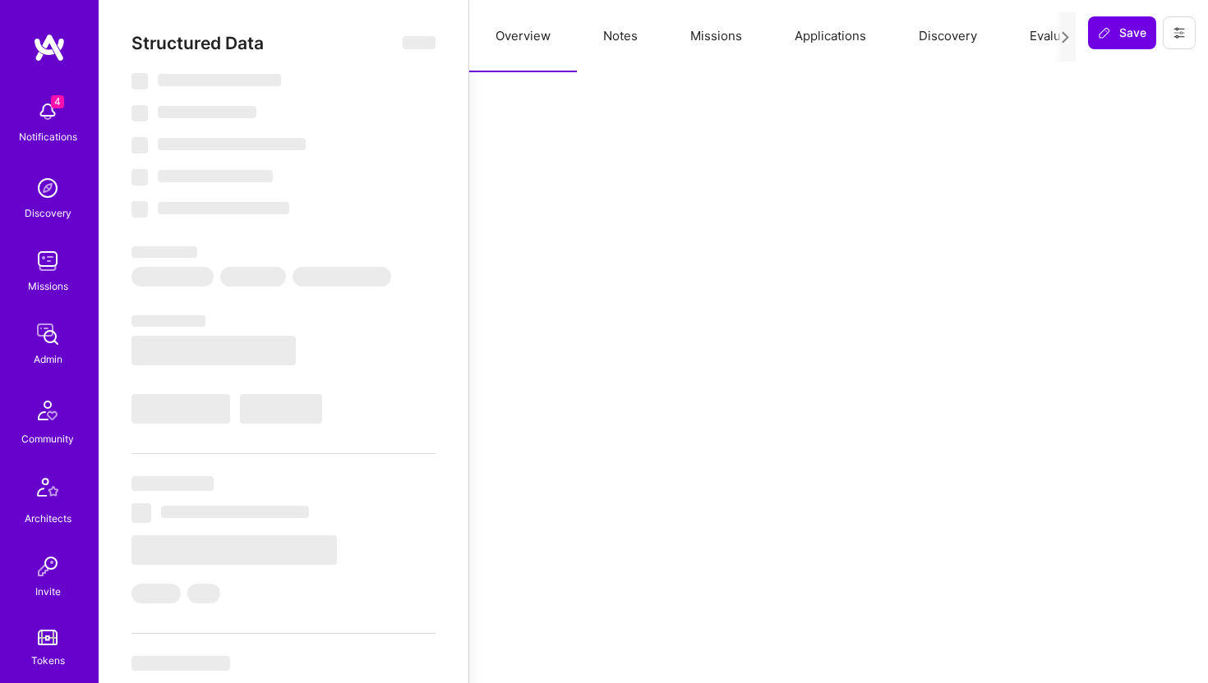
select select "Right Now"
select select "5"
select select "4"
select select "7"
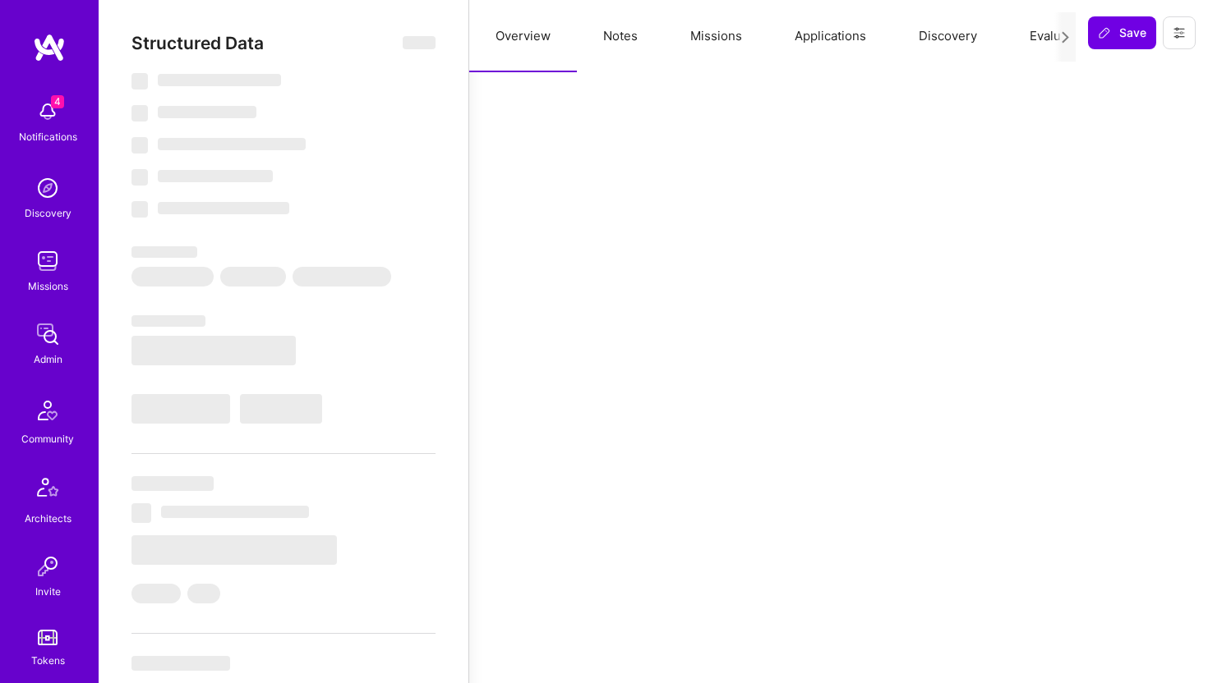
select select "NL"
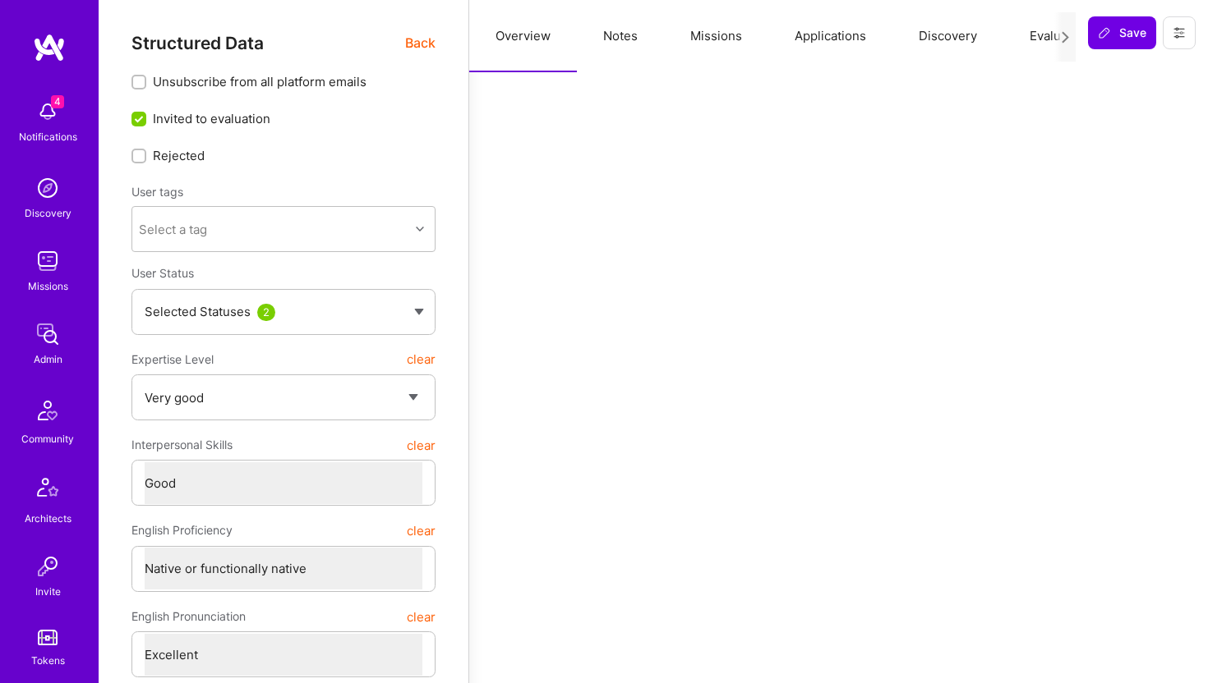
click at [856, 33] on button "Applications" at bounding box center [830, 36] width 124 height 72
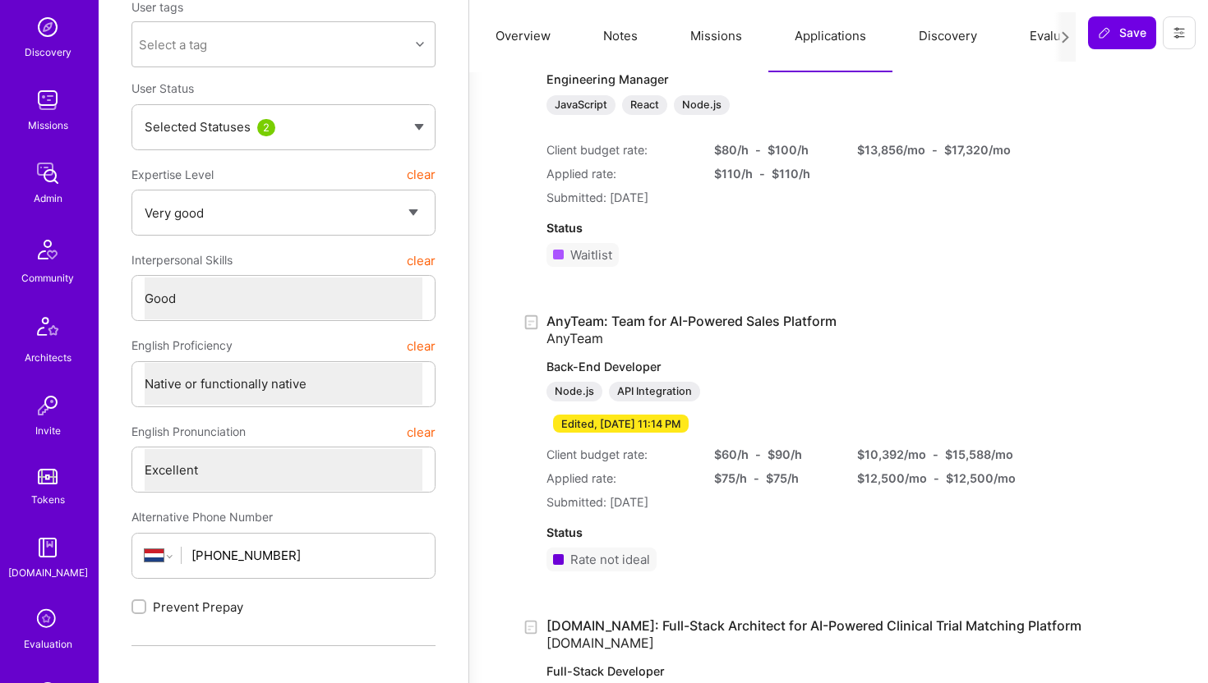
scroll to position [365, 0]
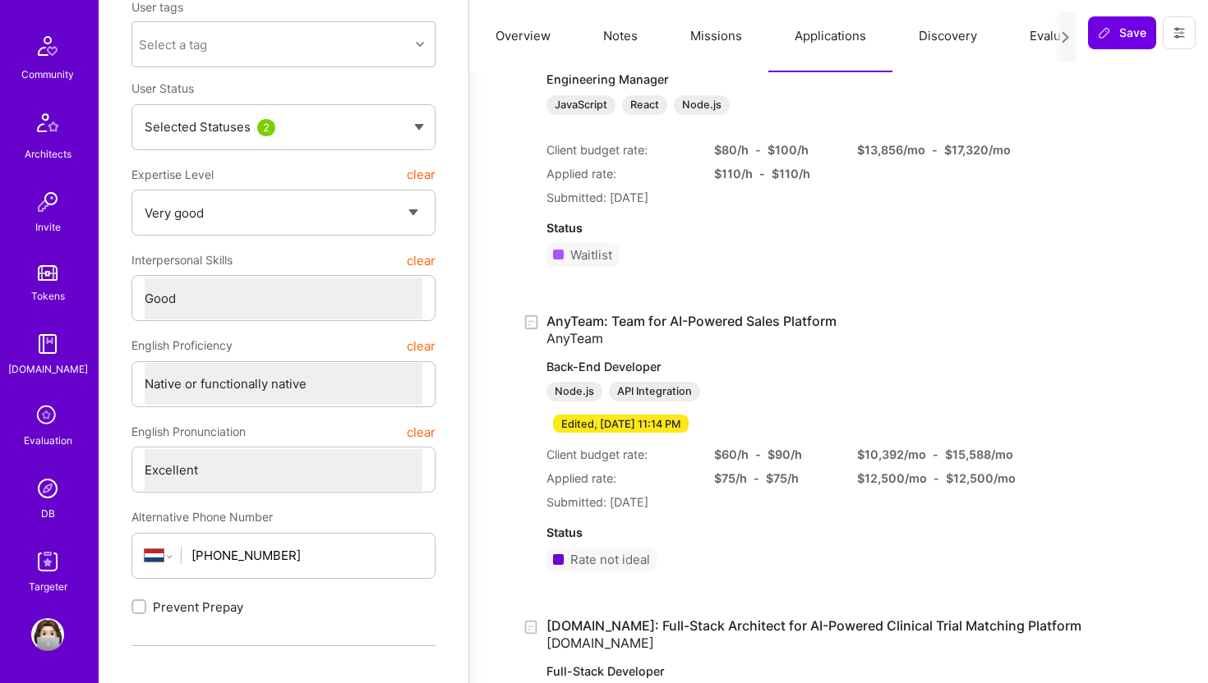
click at [27, 482] on link "DB" at bounding box center [48, 497] width 102 height 50
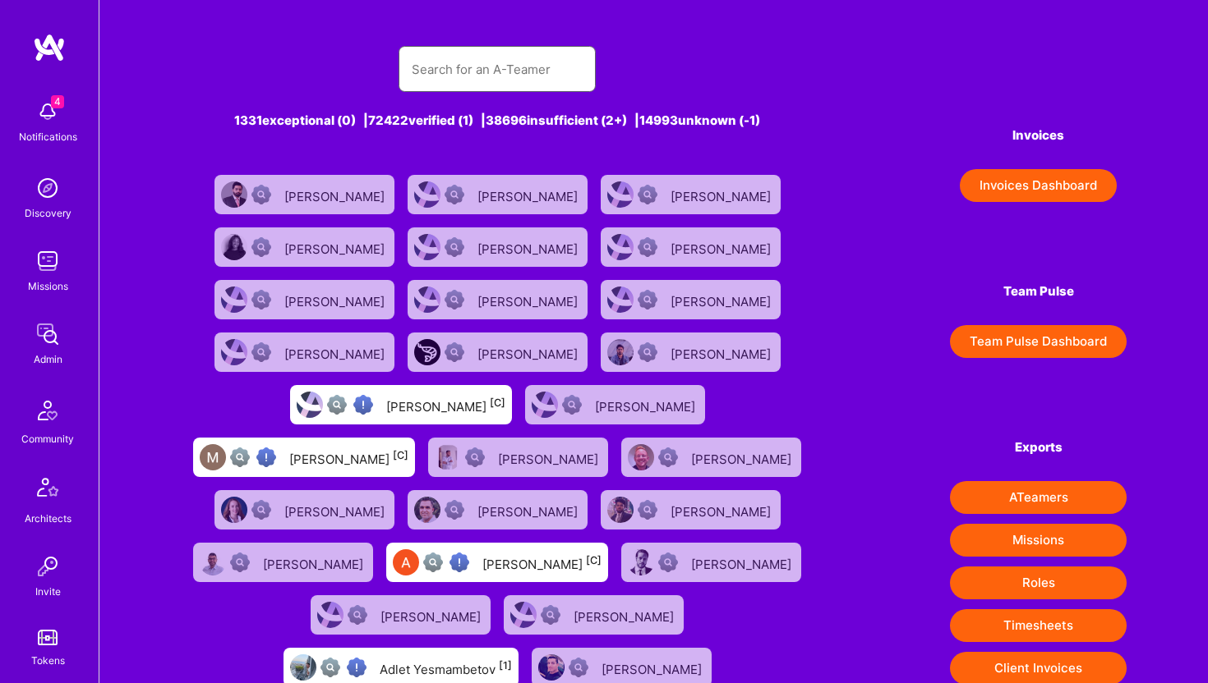
click at [447, 60] on input "text" at bounding box center [497, 69] width 171 height 42
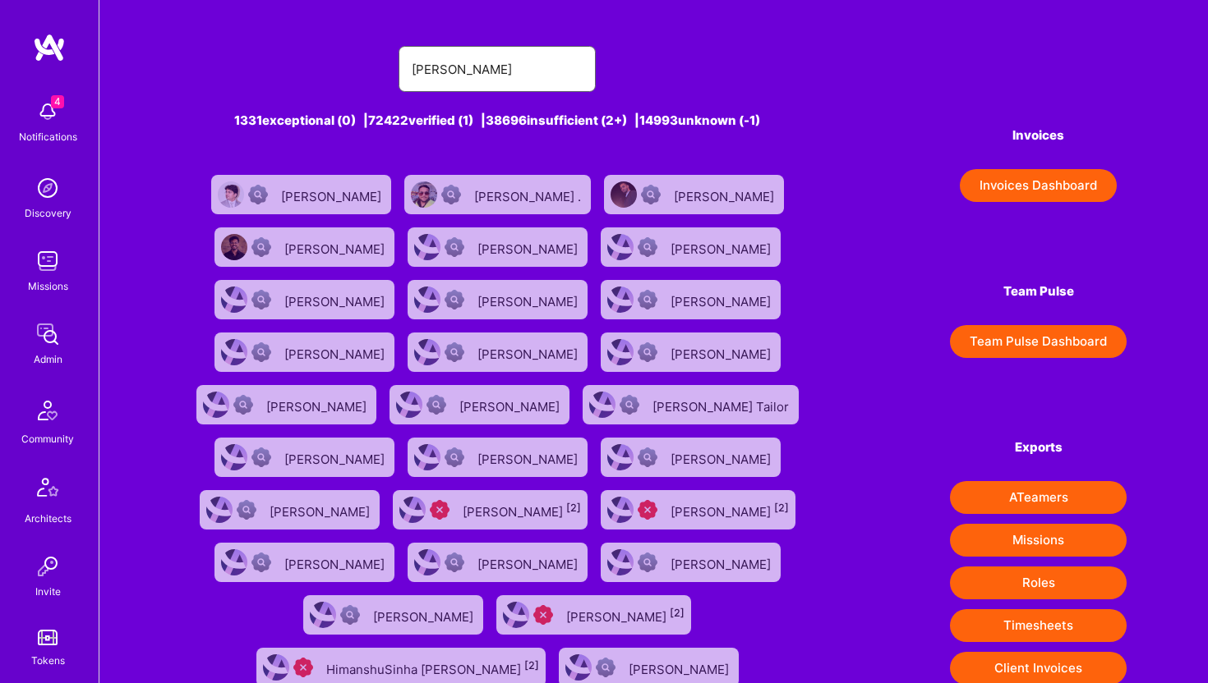
click at [484, 69] on input "himanshu" at bounding box center [497, 69] width 171 height 42
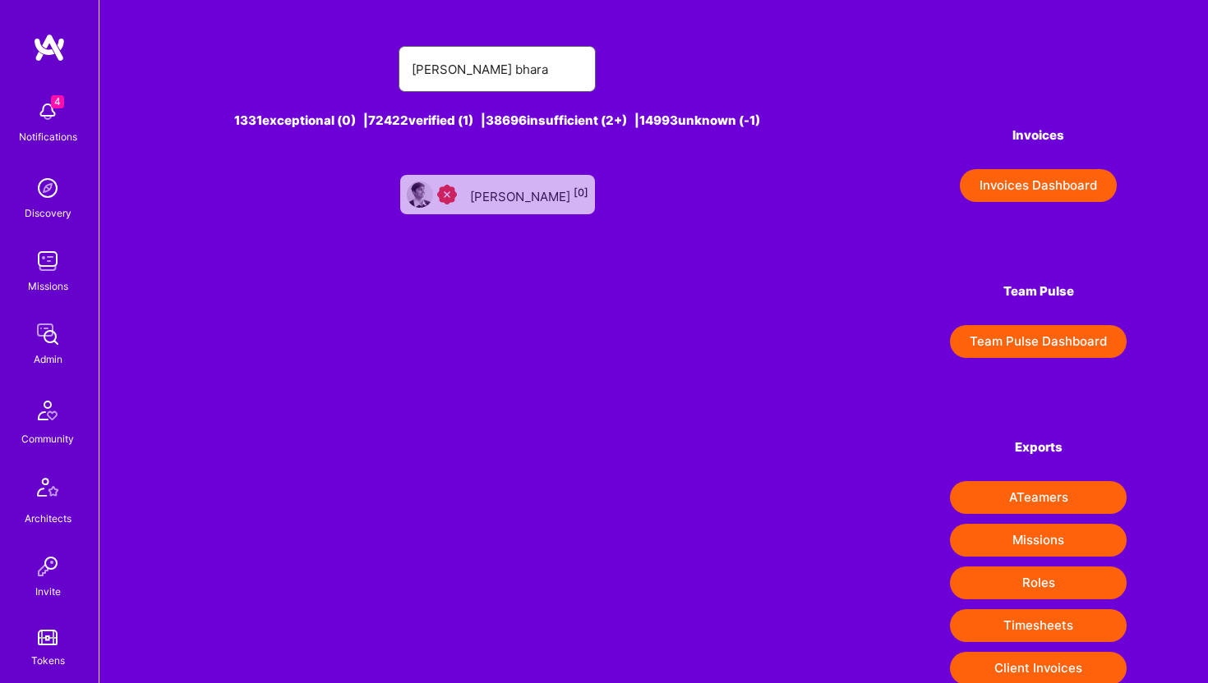
type input "himanshu bhara"
click at [495, 190] on div "Himanshu Bharadwaj [0]" at bounding box center [529, 194] width 118 height 21
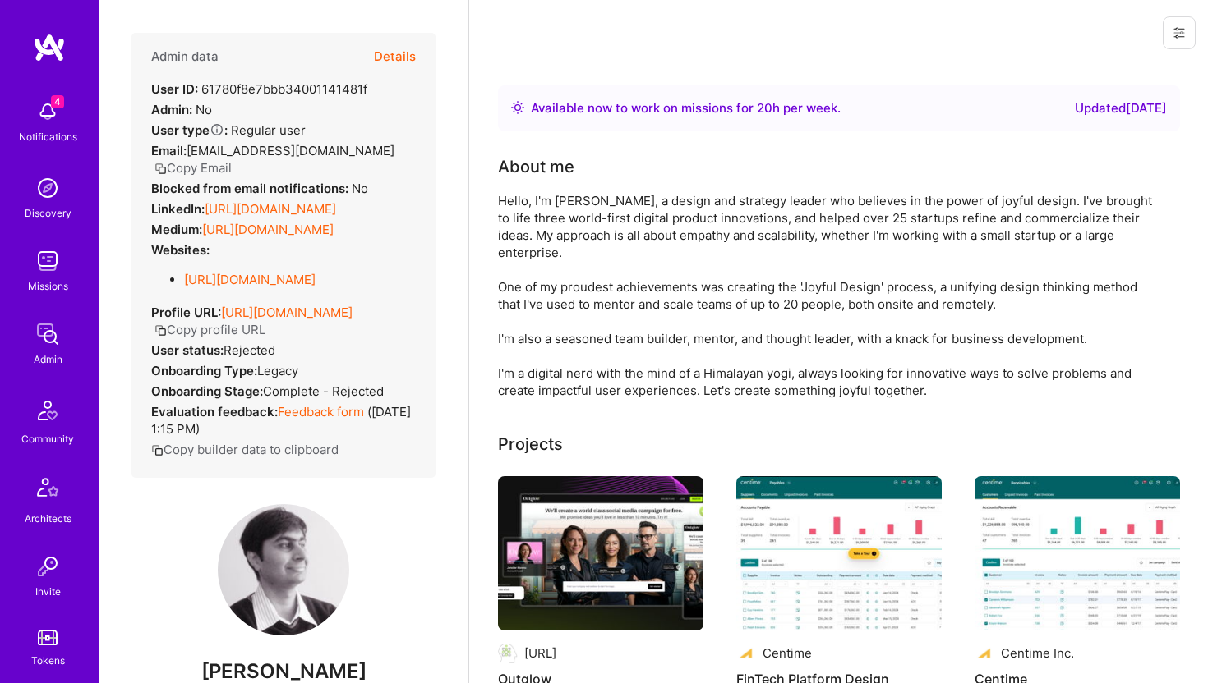
click at [396, 53] on button "Details" at bounding box center [395, 57] width 42 height 48
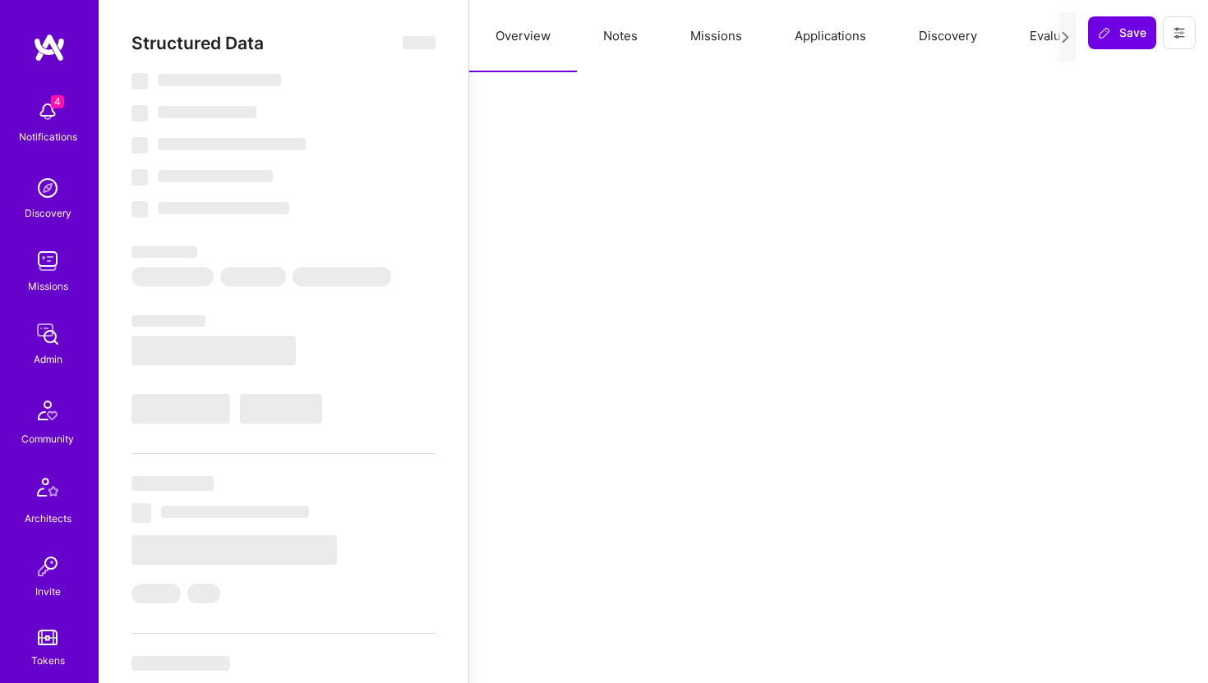
type textarea "x"
select select "Right Now"
select select "1"
select select "3"
select select "7"
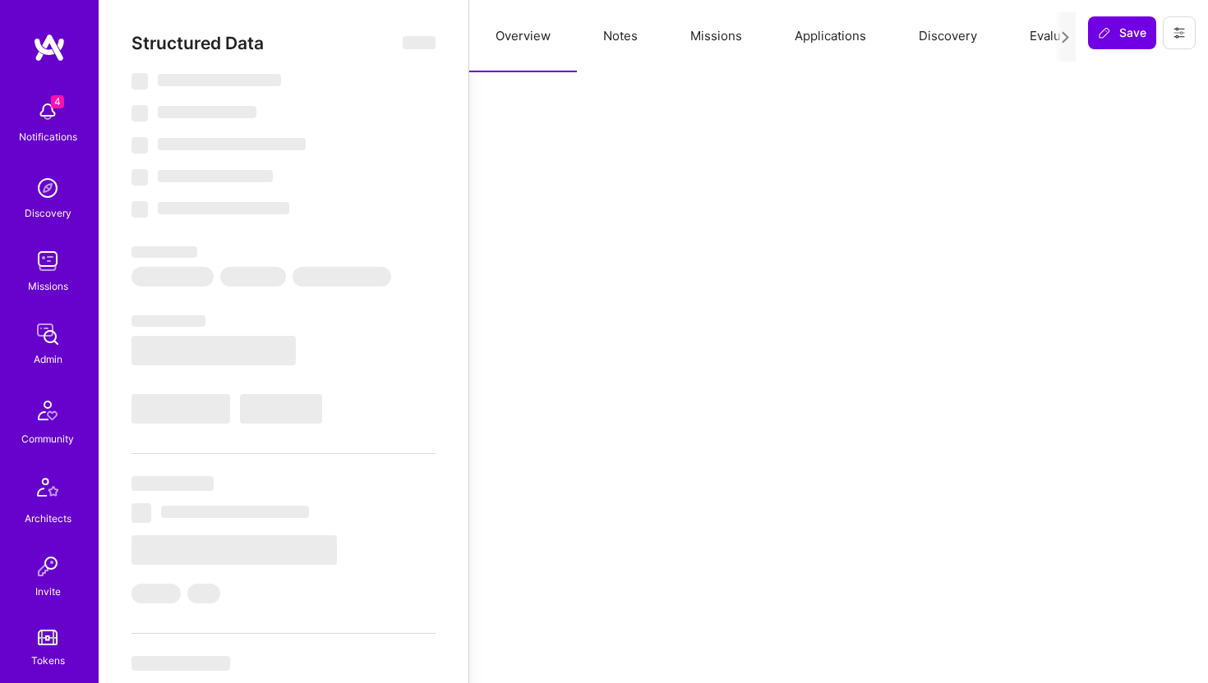
select select "7"
select select "US"
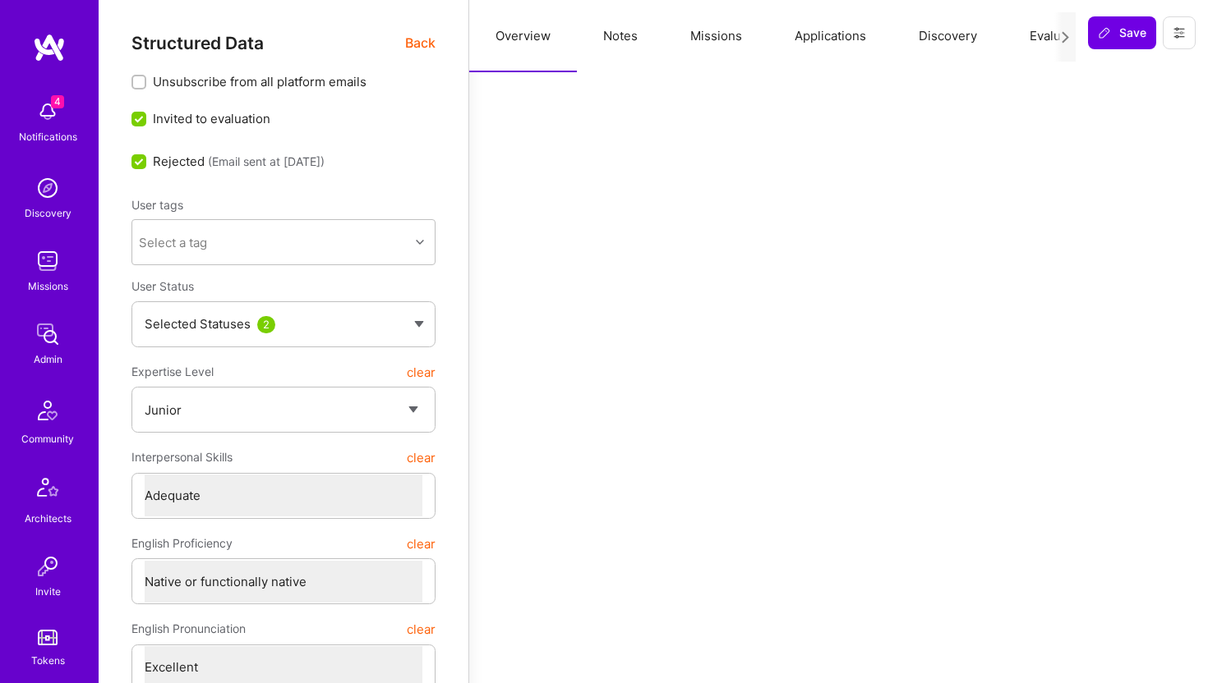
click at [619, 20] on button "Notes" at bounding box center [620, 36] width 87 height 72
type textarea "x"
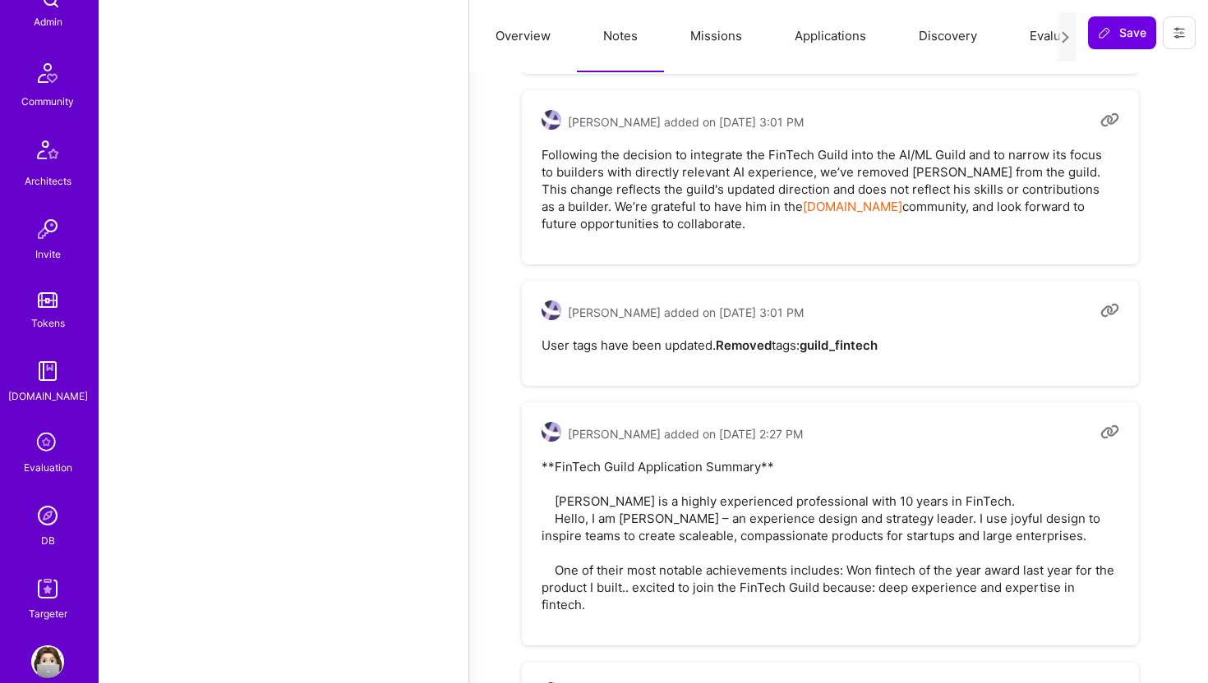
scroll to position [365, 0]
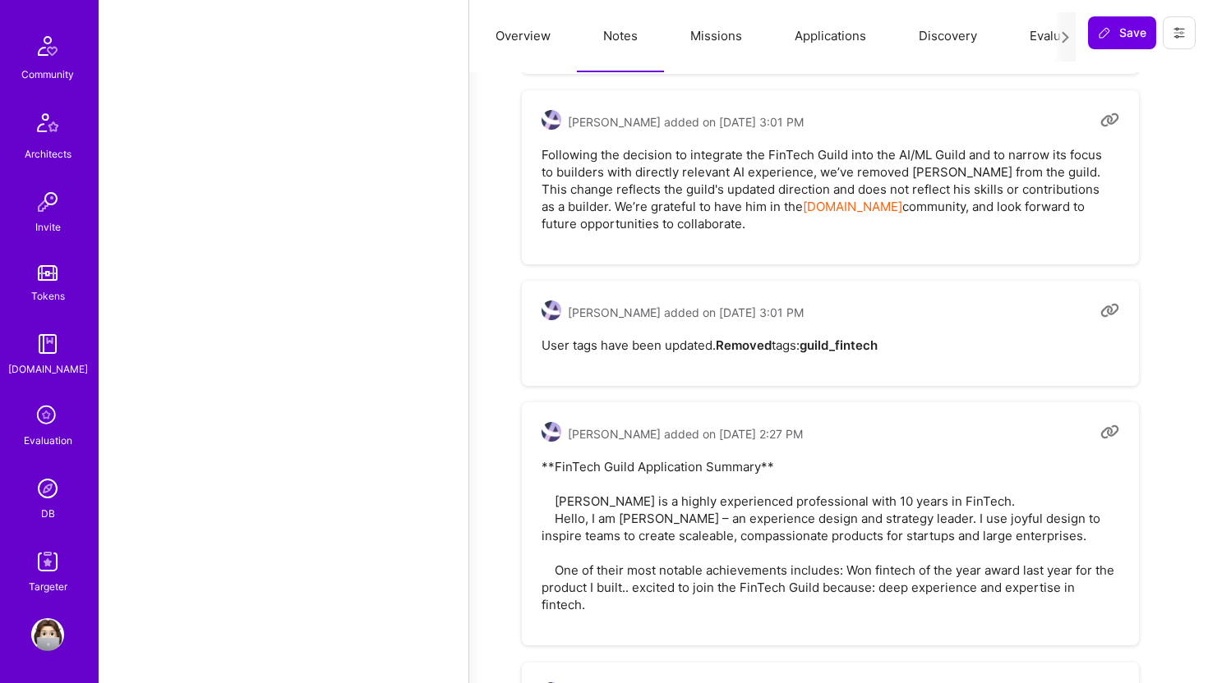
click at [51, 502] on img at bounding box center [47, 488] width 33 height 33
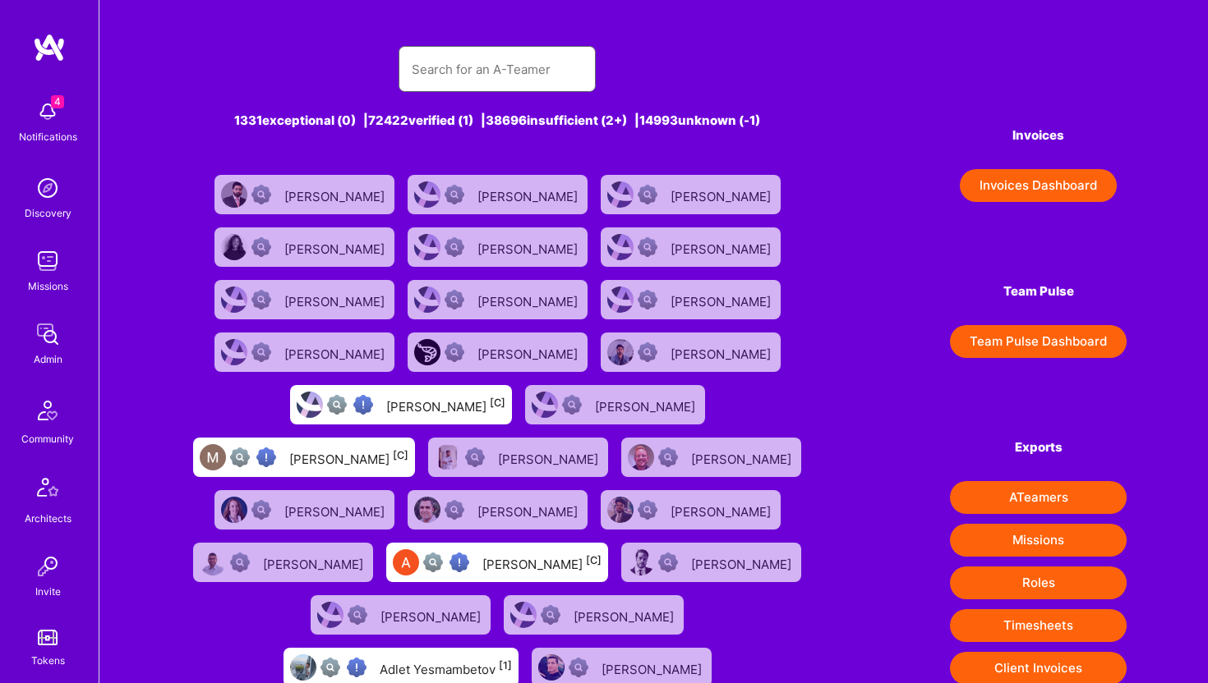
click at [506, 67] on input "text" at bounding box center [497, 69] width 171 height 42
paste input "mikkifreeman@gmail.com"
type input "mikkifreeman@gmail.com"
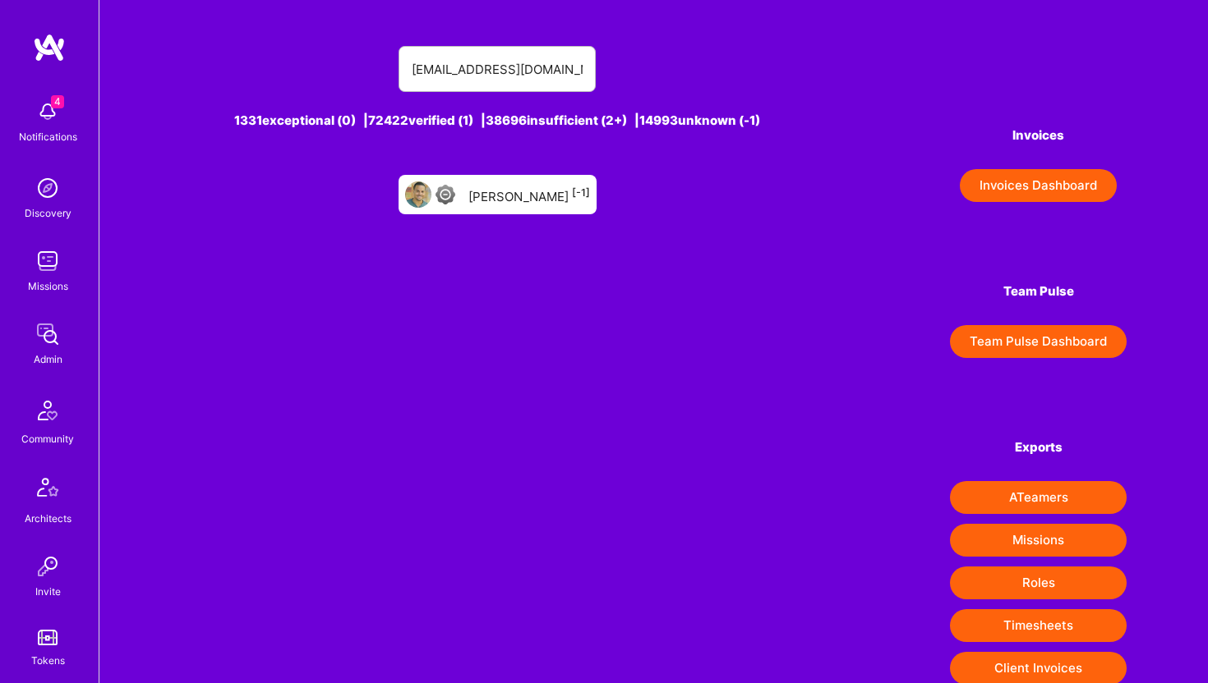
click at [566, 204] on div "Mikki Freeman [-1]" at bounding box center [529, 194] width 122 height 21
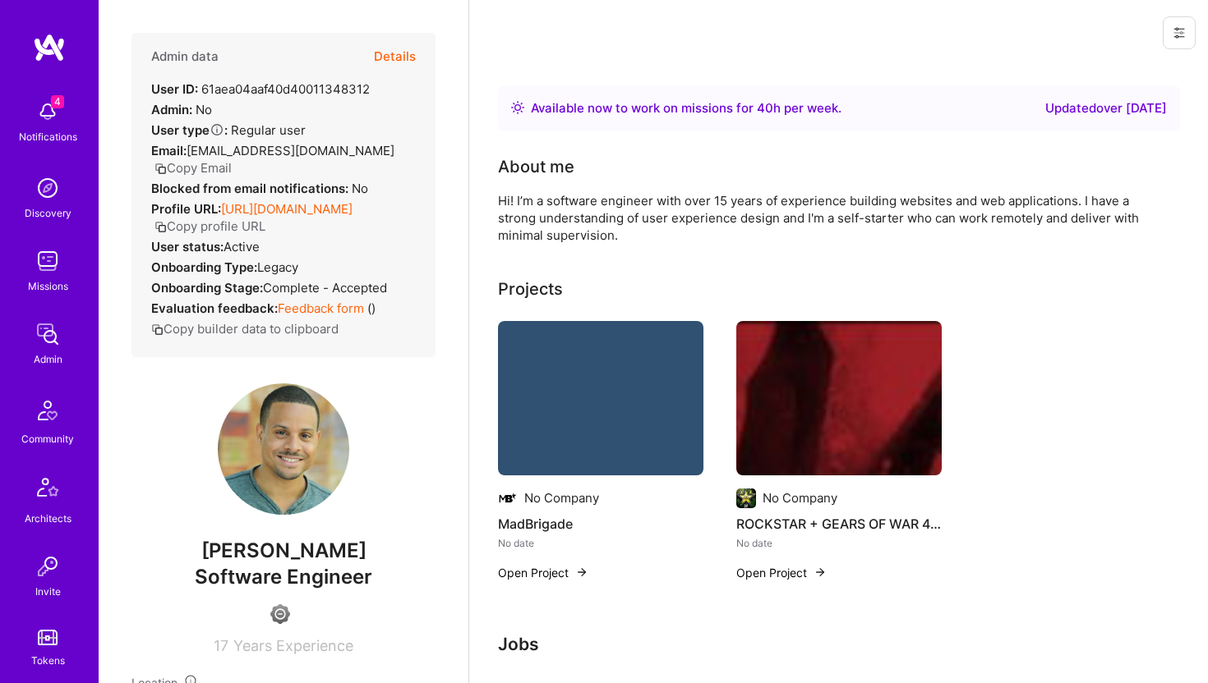
click at [403, 45] on button "Details" at bounding box center [395, 57] width 42 height 48
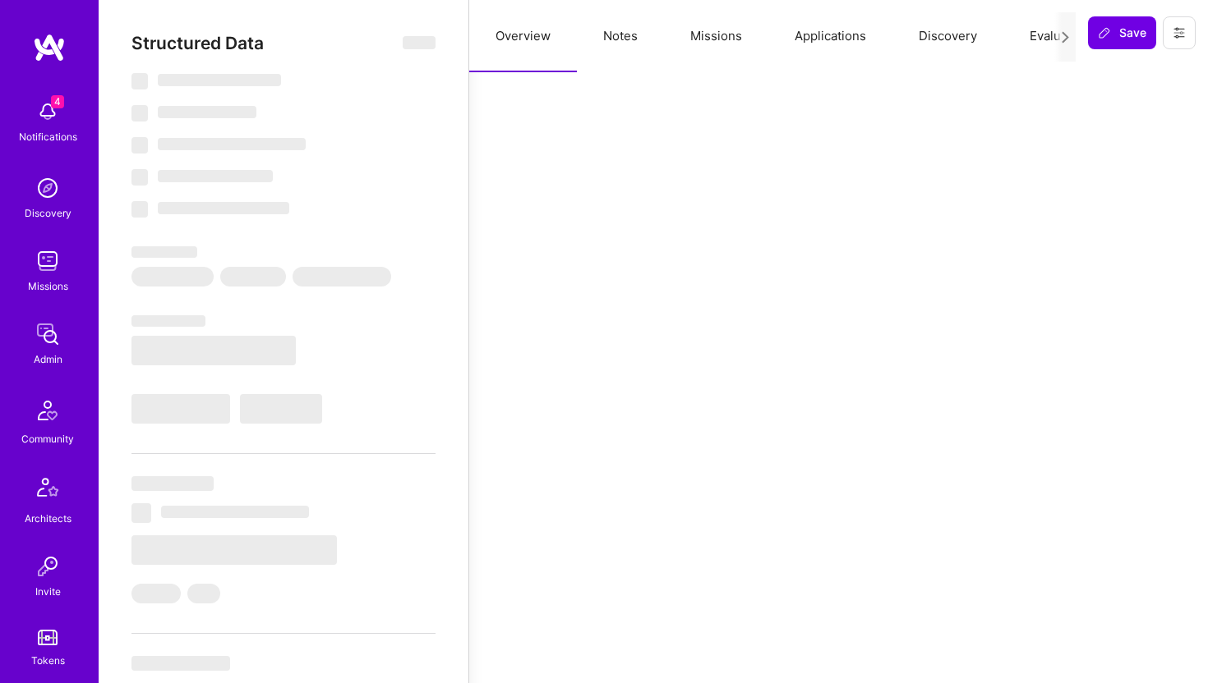
type textarea "x"
select select "Right Now"
select select "4"
select select "6"
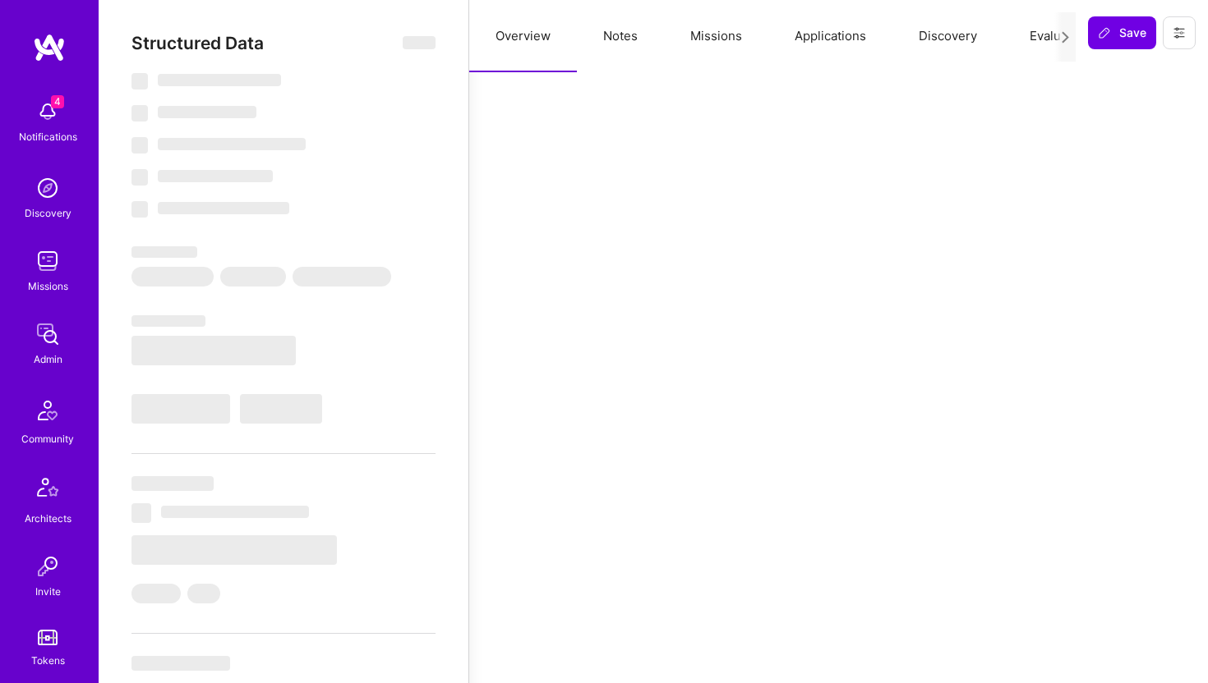
select select "7"
select select "US"
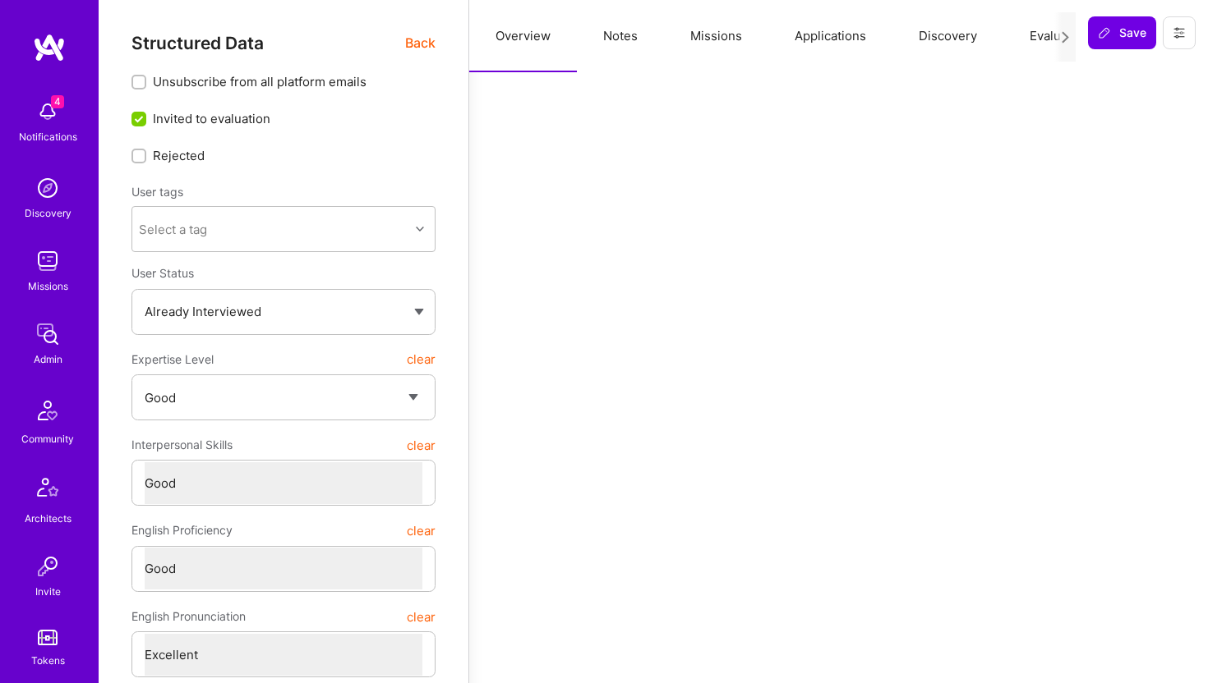
click at [1173, 36] on icon at bounding box center [1178, 32] width 13 height 13
click at [1122, 155] on button "Delete User" at bounding box center [1108, 154] width 173 height 42
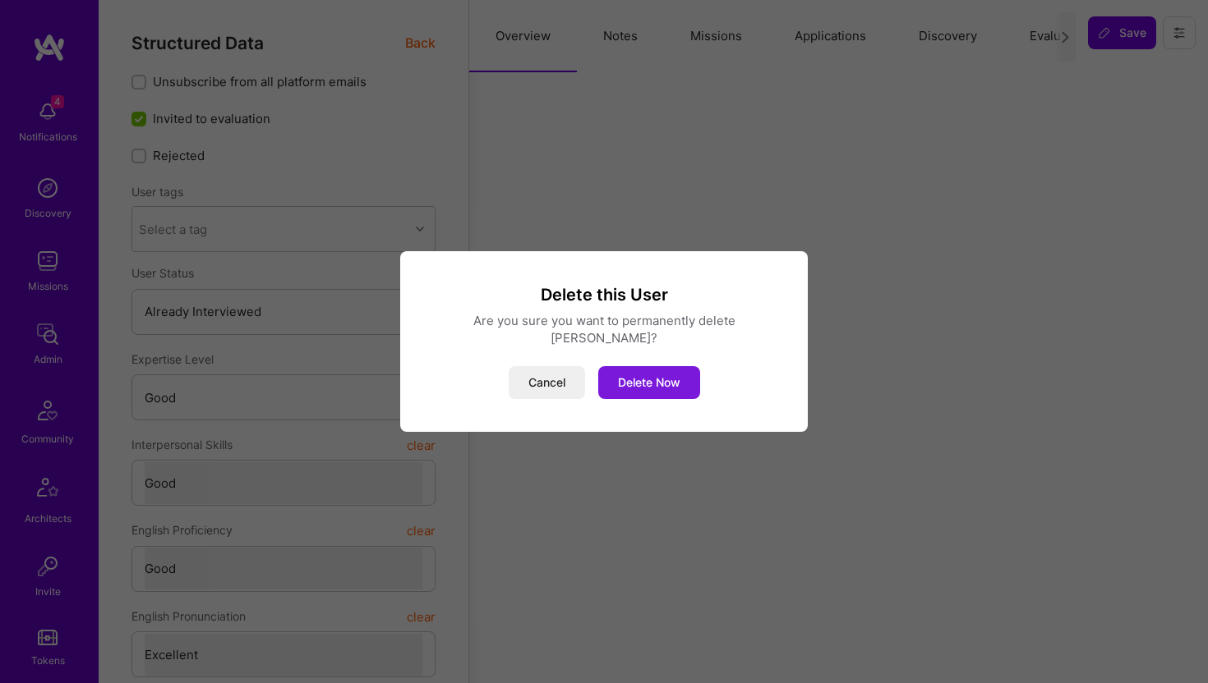
click at [637, 371] on button "Delete Now" at bounding box center [649, 382] width 102 height 33
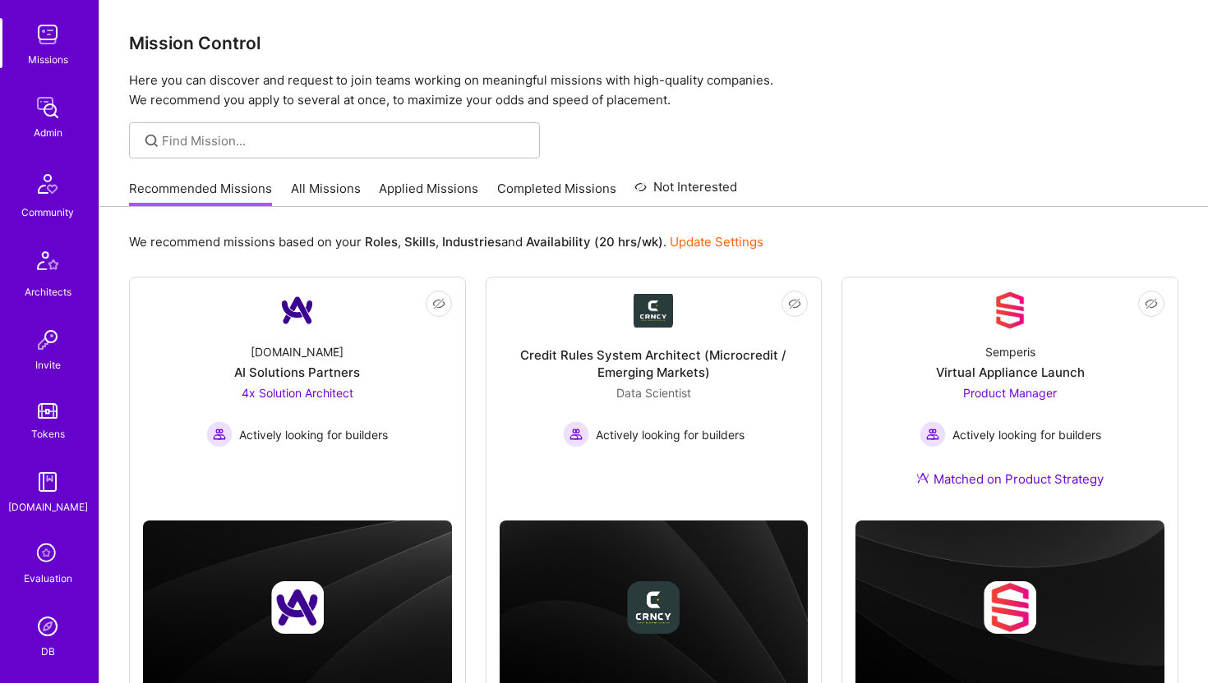
scroll to position [365, 0]
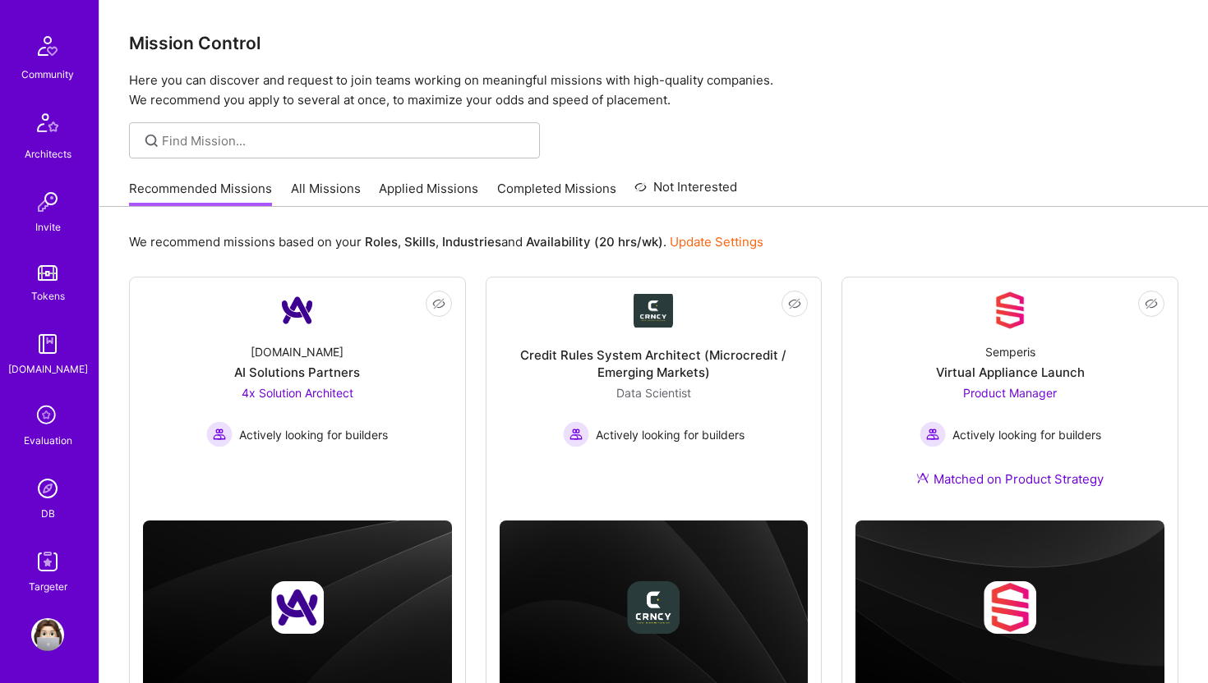
click at [50, 496] on img at bounding box center [47, 488] width 33 height 33
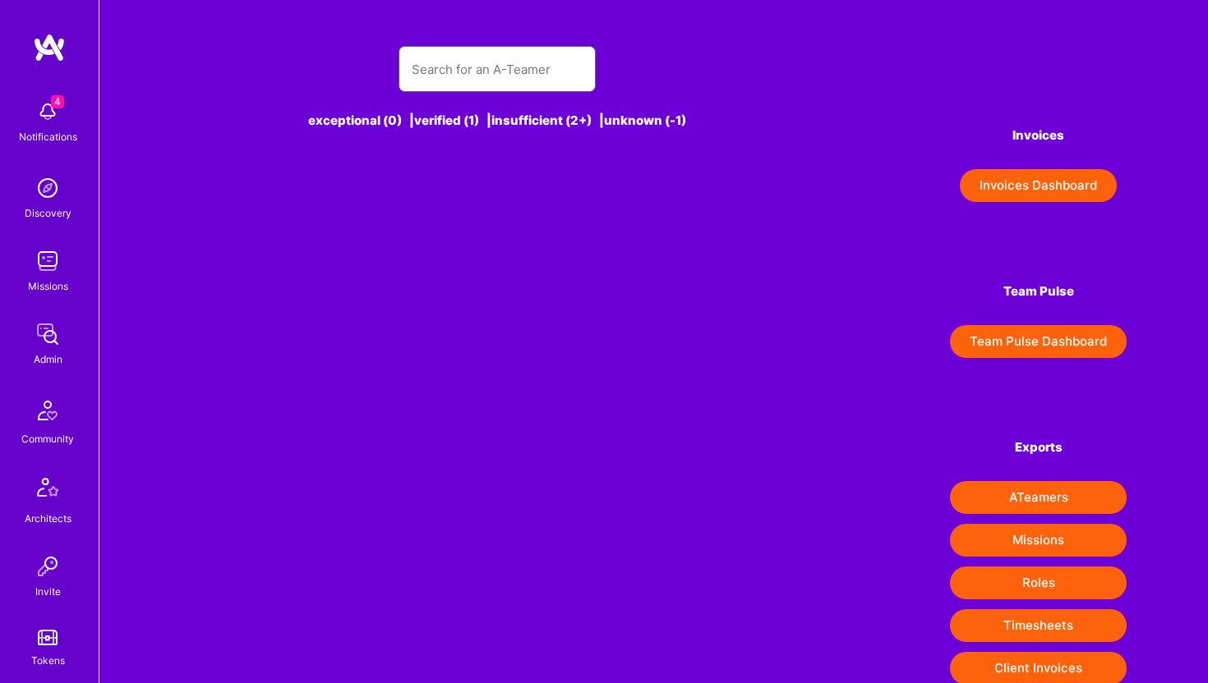
click at [538, 79] on input "text" at bounding box center [497, 69] width 171 height 42
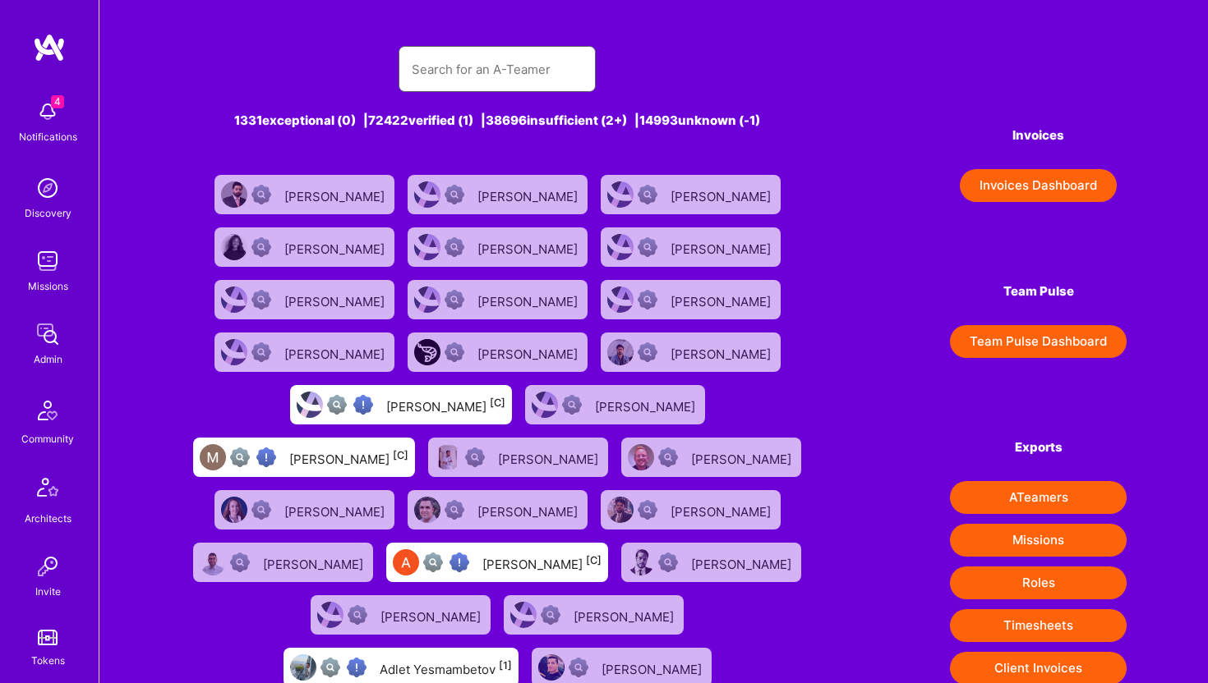
paste input "[EMAIL_ADDRESS][DOMAIN_NAME]"
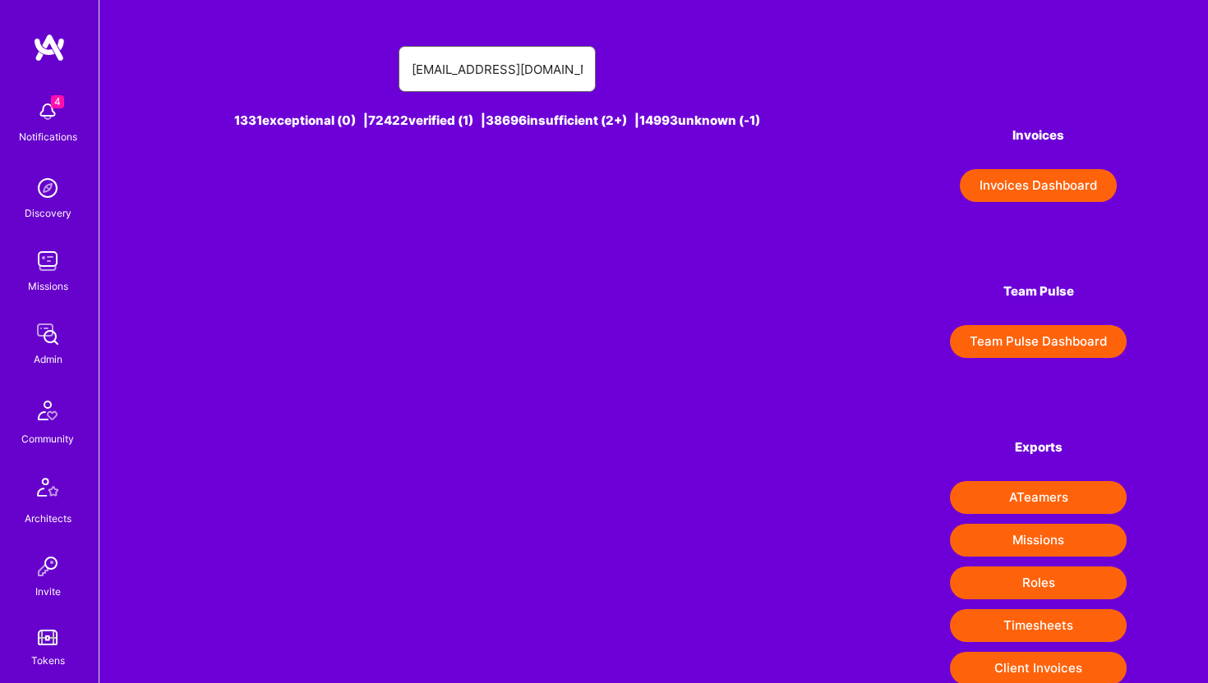
click at [464, 73] on input "[EMAIL_ADDRESS][DOMAIN_NAME]" at bounding box center [497, 69] width 171 height 42
click at [440, 63] on input "[EMAIL_ADDRESS][DOMAIN_NAME]" at bounding box center [497, 69] width 171 height 42
drag, startPoint x: 495, startPoint y: 72, endPoint x: 629, endPoint y: 88, distance: 135.6
click at [629, 88] on div "mikki [EMAIL_ADDRESS][DOMAIN_NAME]" at bounding box center [497, 69] width 633 height 46
paste input "[EMAIL_ADDRESS][DOMAIN_NAME]"
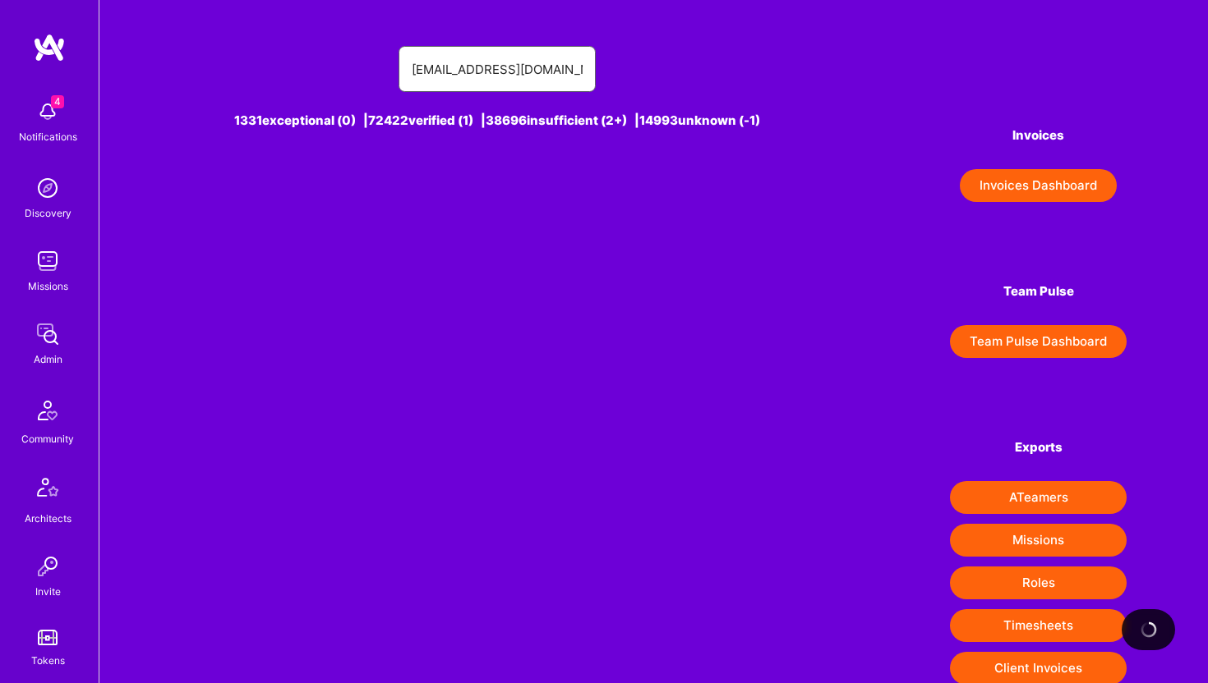
type input "[EMAIL_ADDRESS][DOMAIN_NAME]"
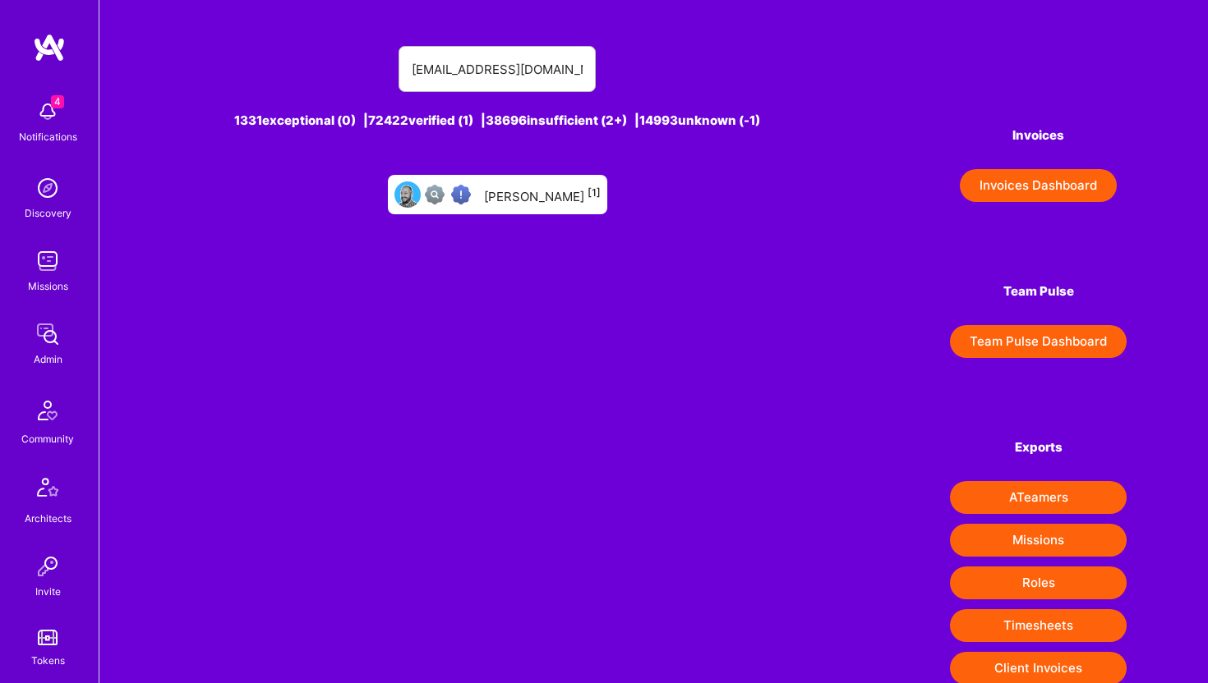
click at [496, 197] on div "[PERSON_NAME] [1]" at bounding box center [542, 194] width 117 height 21
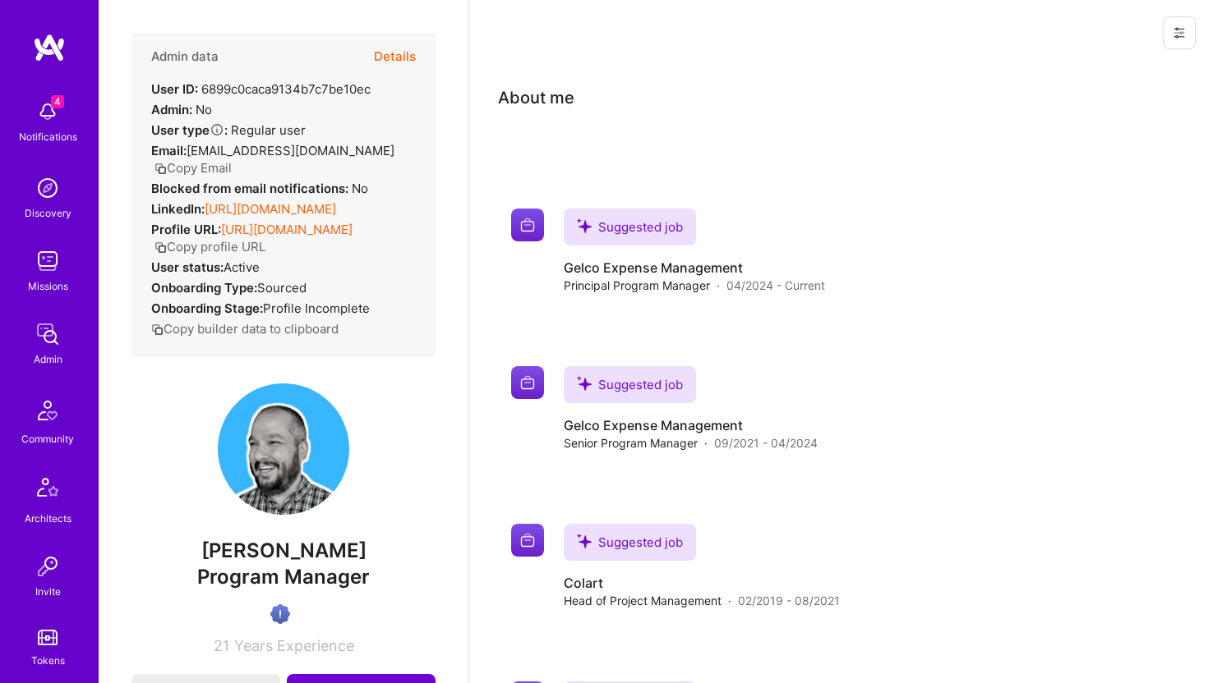
click at [1177, 21] on button at bounding box center [1178, 32] width 33 height 33
click at [1125, 71] on button "Login as Claudio" at bounding box center [1108, 70] width 173 height 42
